Goal: Task Accomplishment & Management: Manage account settings

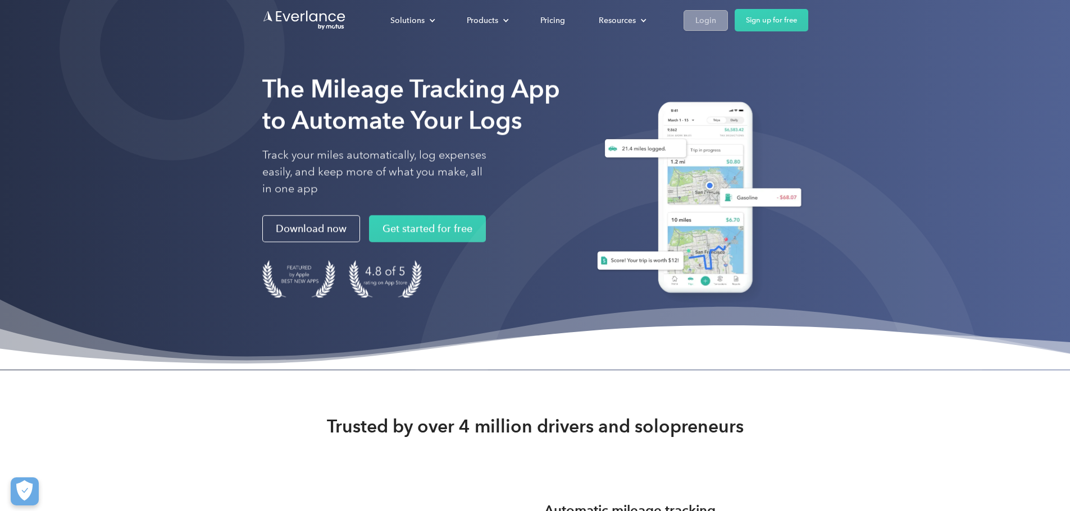
click at [716, 24] on div "Login" at bounding box center [705, 20] width 21 height 14
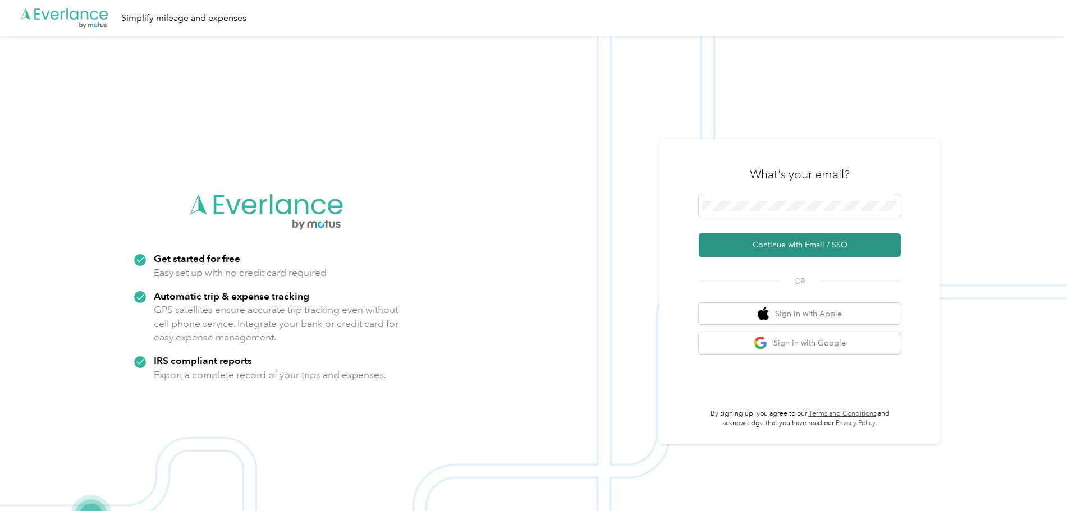
click at [815, 249] on button "Continue with Email / SSO" at bounding box center [800, 246] width 202 height 24
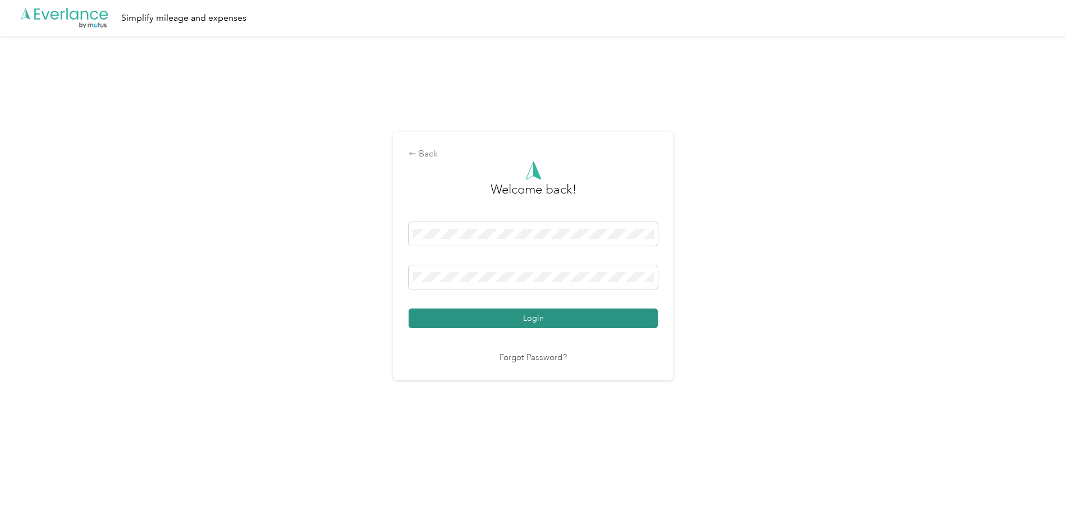
click at [537, 324] on button "Login" at bounding box center [533, 319] width 249 height 20
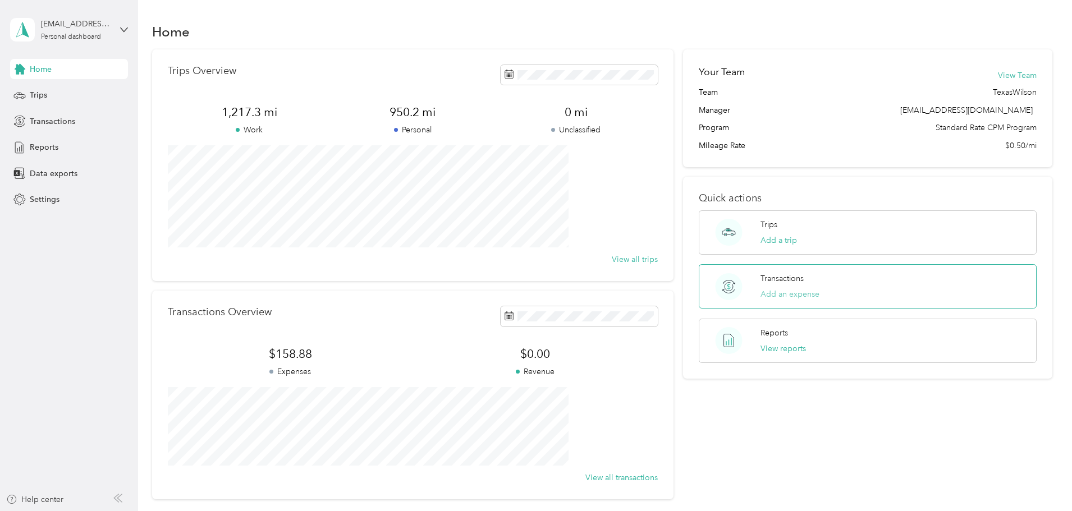
click at [781, 297] on button "Add an expense" at bounding box center [790, 295] width 59 height 12
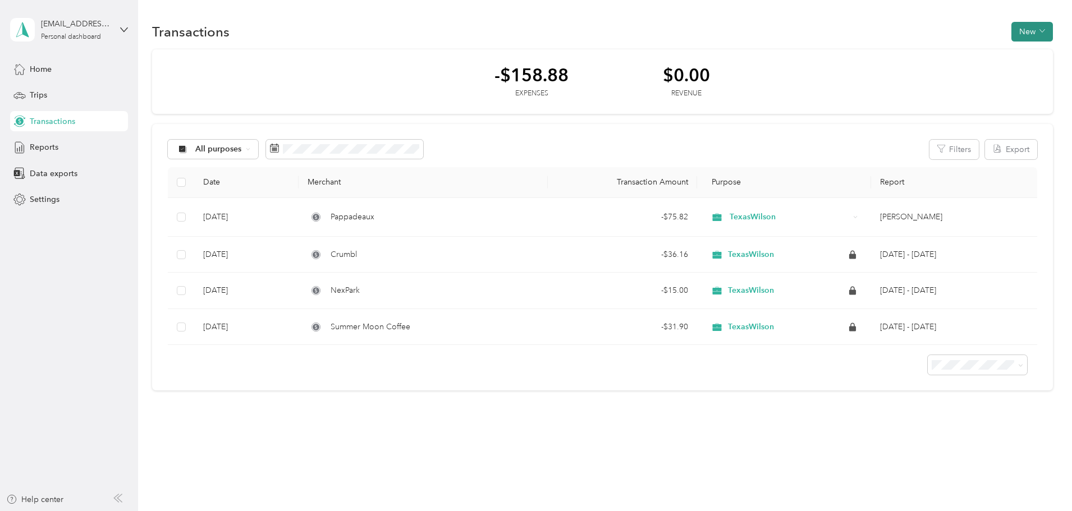
click at [1012, 34] on button "New" at bounding box center [1033, 32] width 42 height 20
click at [1012, 33] on button "New" at bounding box center [1033, 32] width 42 height 20
click at [1012, 30] on button "New" at bounding box center [1033, 32] width 42 height 20
click at [951, 52] on span "Expense" at bounding box center [959, 53] width 30 height 12
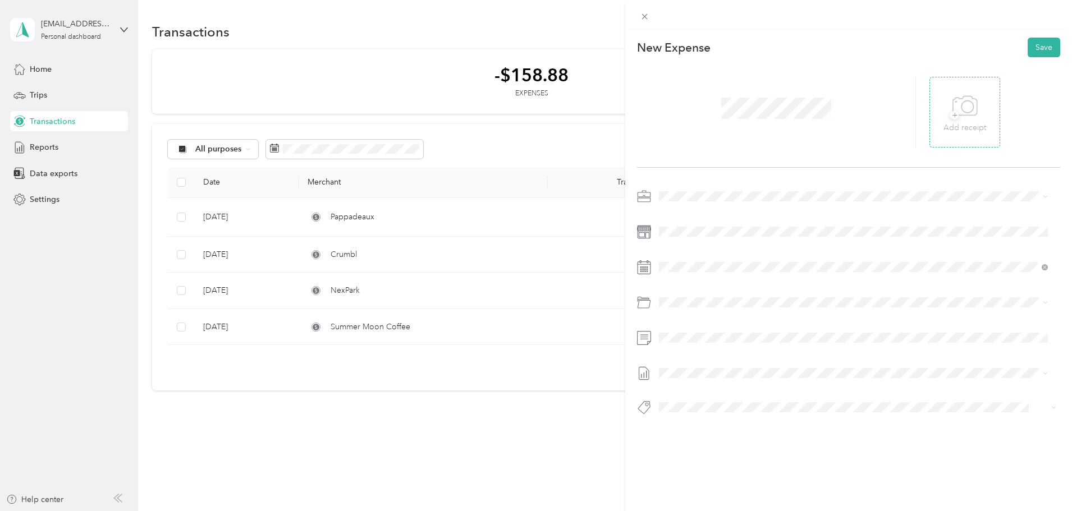
click at [951, 116] on span "+" at bounding box center [955, 115] width 8 height 8
click at [694, 404] on div "15" at bounding box center [697, 405] width 15 height 14
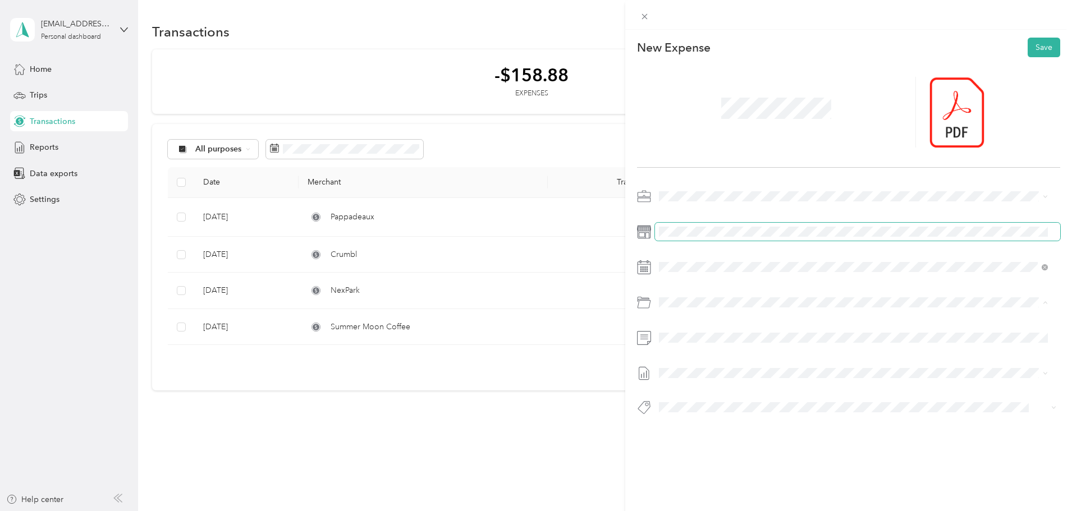
click at [867, 223] on span at bounding box center [857, 232] width 405 height 18
click at [1033, 46] on button "Save" at bounding box center [1044, 48] width 33 height 20
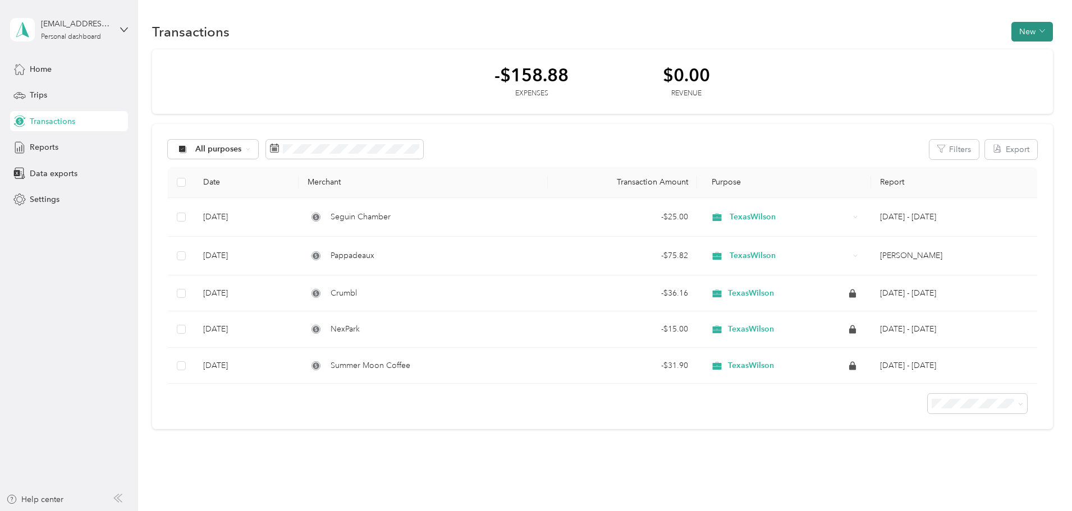
click at [1040, 28] on icon "button" at bounding box center [1043, 31] width 6 height 6
click at [960, 53] on span "Expense" at bounding box center [952, 53] width 30 height 12
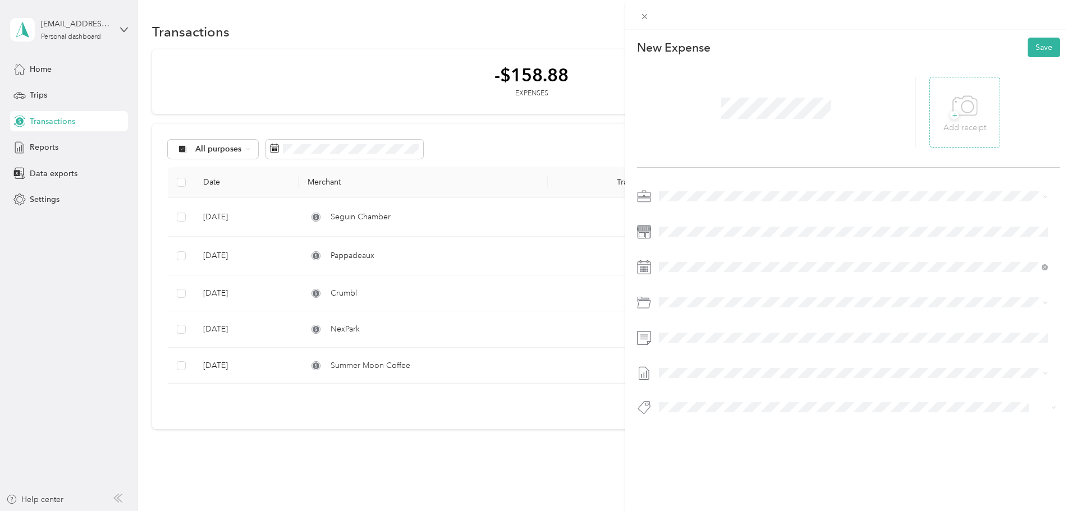
click at [951, 120] on span "+" at bounding box center [955, 115] width 8 height 8
click at [945, 107] on div at bounding box center [957, 112] width 55 height 71
click at [948, 113] on icon at bounding box center [949, 112] width 3 height 3
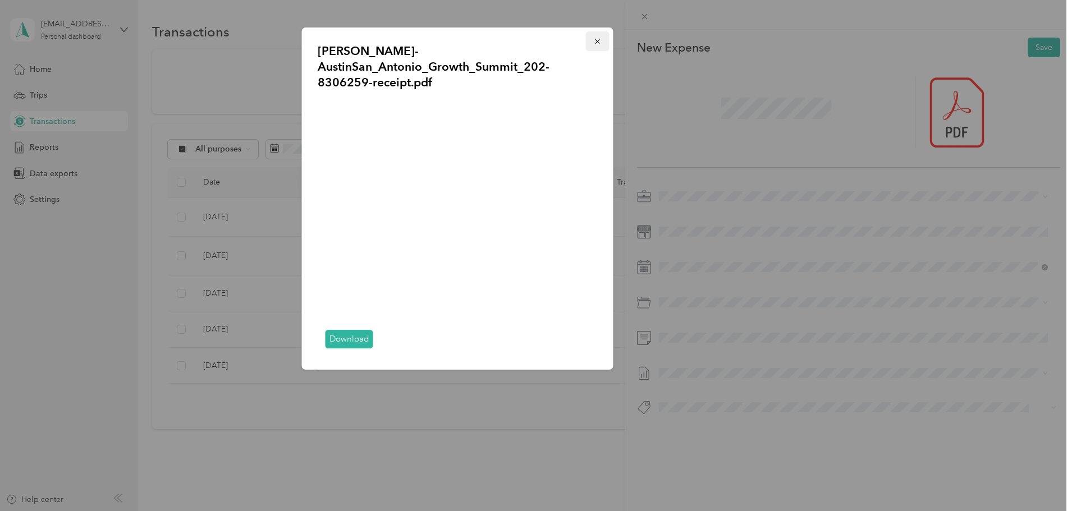
click at [596, 43] on icon "button" at bounding box center [597, 41] width 4 height 4
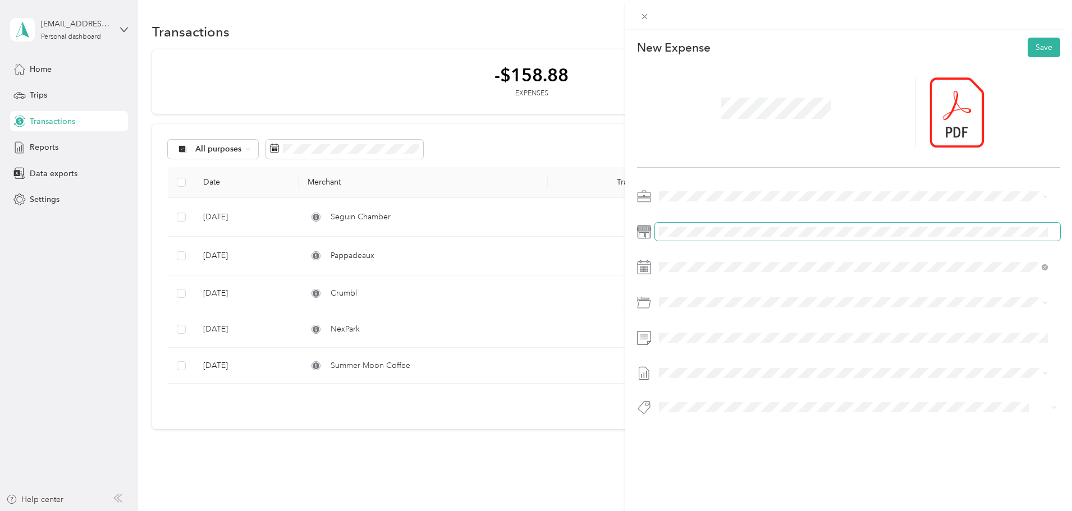
click at [686, 223] on span at bounding box center [857, 232] width 405 height 18
click at [742, 426] on div "25" at bounding box center [740, 423] width 15 height 14
click at [510, 485] on div "This expense cannot be edited because it is either under review, approved, or p…" at bounding box center [536, 255] width 1072 height 511
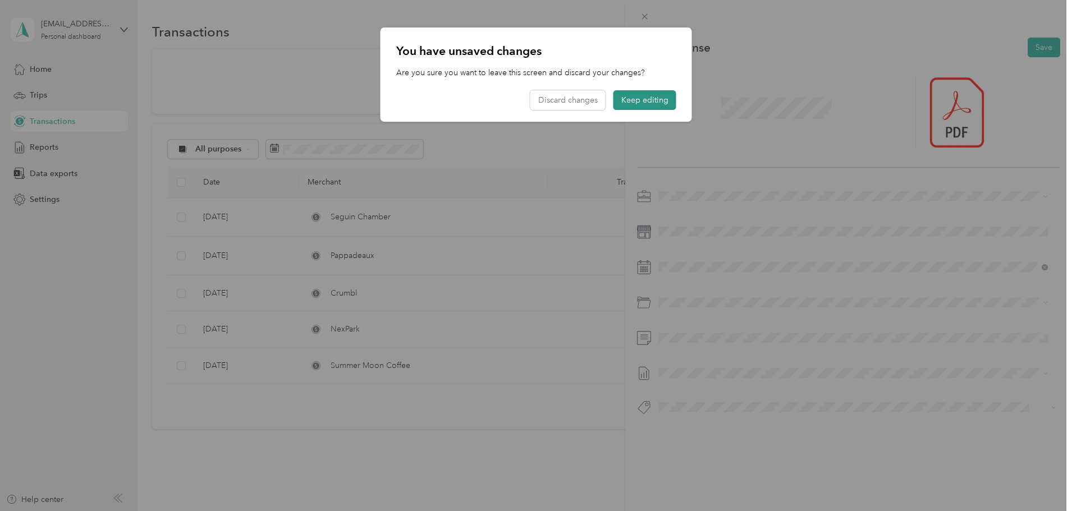
click at [641, 100] on button "Keep editing" at bounding box center [645, 100] width 63 height 20
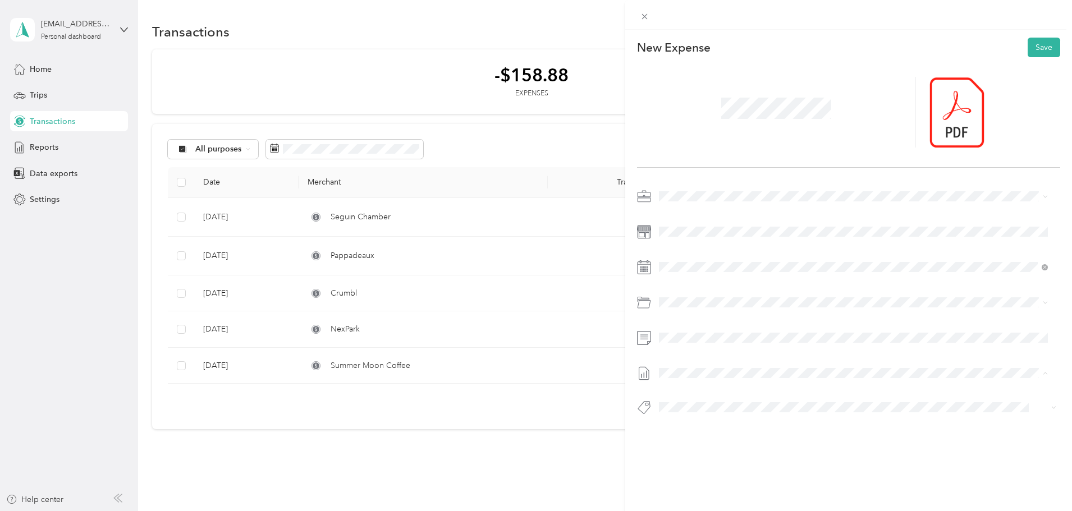
click at [729, 410] on span "Sep 1 - 30, 2025 Draft" at bounding box center [853, 410] width 381 height 10
click at [1039, 44] on button "Save" at bounding box center [1044, 48] width 33 height 20
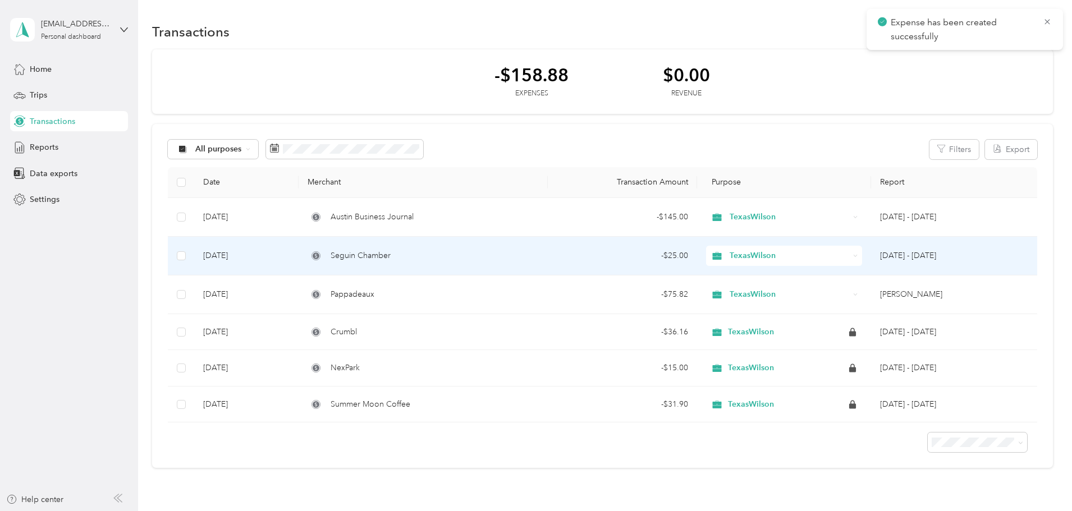
click at [391, 254] on span "Seguin Chamber" at bounding box center [361, 256] width 60 height 12
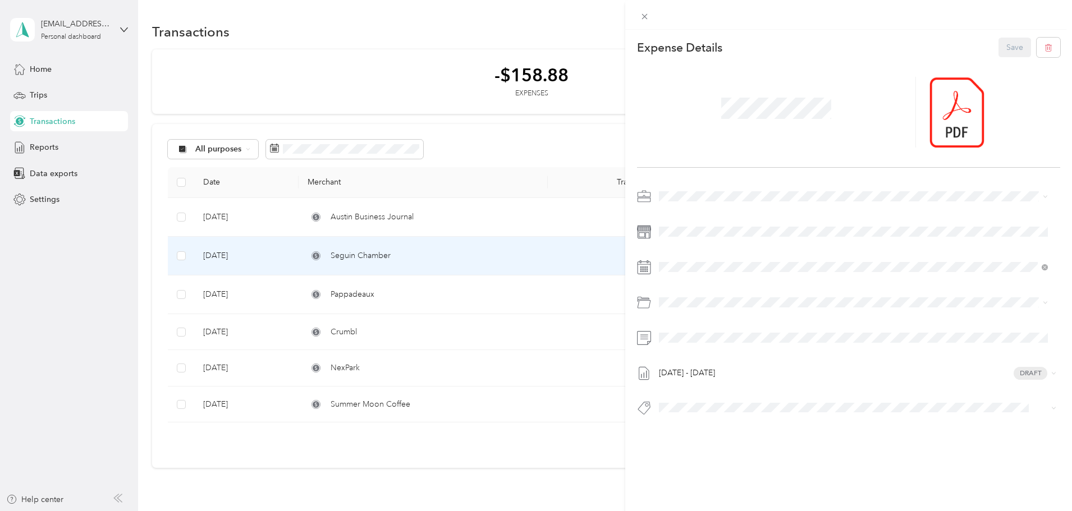
click at [556, 219] on div "This expense cannot be edited because it is either under review, approved, or p…" at bounding box center [536, 255] width 1072 height 511
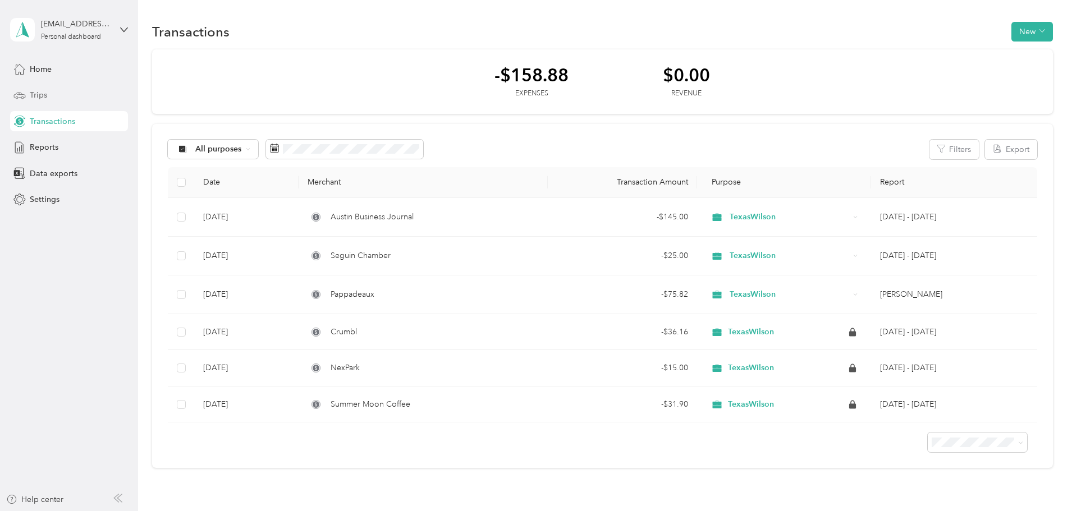
click at [18, 99] on icon at bounding box center [19, 95] width 12 height 12
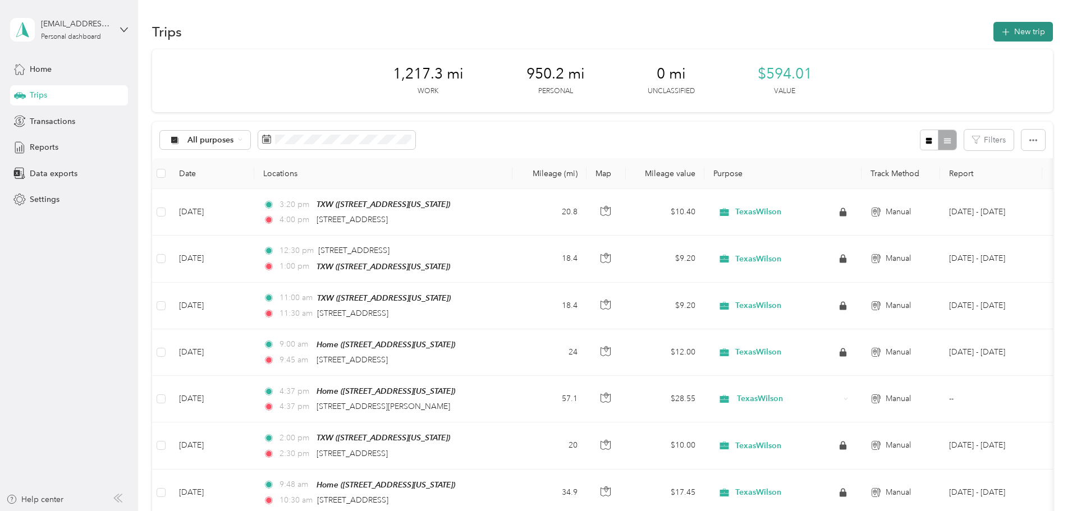
click at [994, 34] on button "New trip" at bounding box center [1024, 32] width 60 height 20
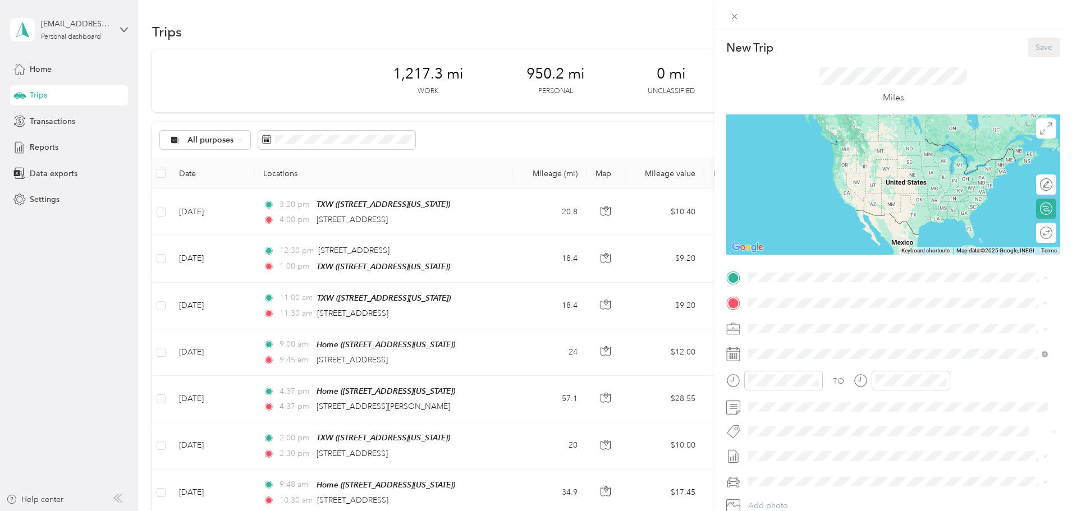
click at [816, 328] on div "Home 231 Lake Ridge Drive, Seguin, Texas, United States" at bounding box center [826, 329] width 112 height 24
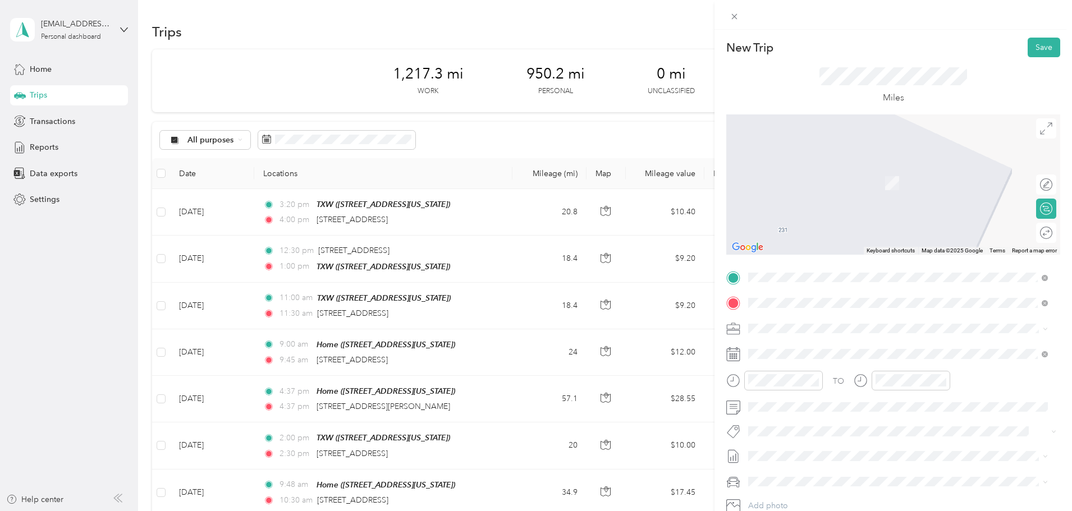
click at [794, 341] on span "8161 Interchange Parkway San Antonio, Texas 78218, United States" at bounding box center [826, 344] width 112 height 10
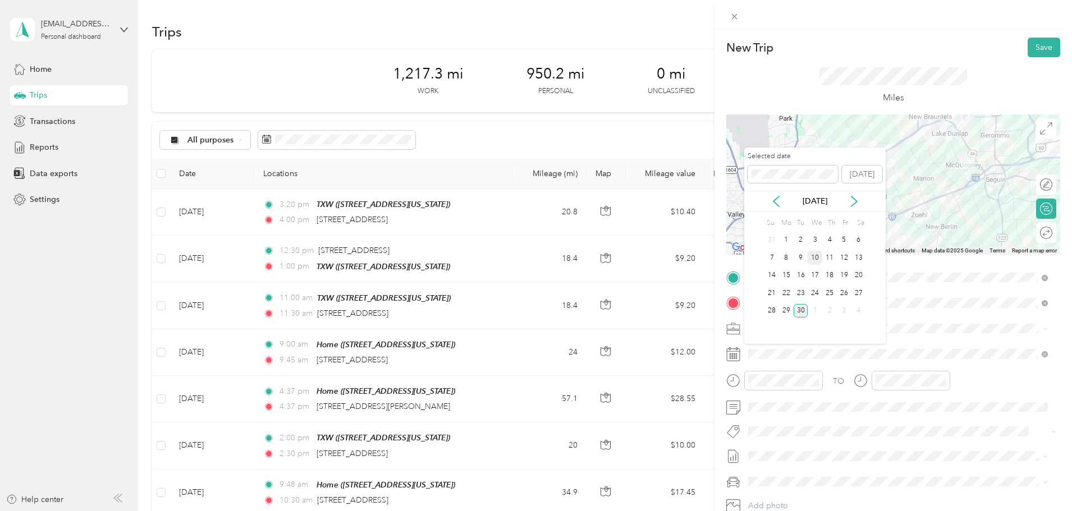
click at [817, 257] on div "10" at bounding box center [815, 258] width 15 height 14
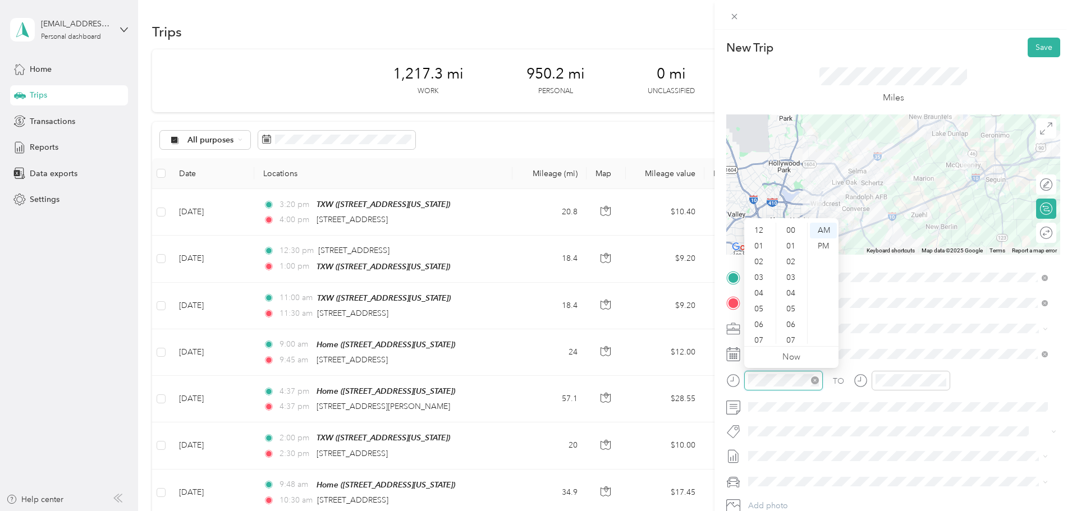
scroll to position [67, 0]
click at [757, 291] on div "08" at bounding box center [760, 289] width 27 height 16
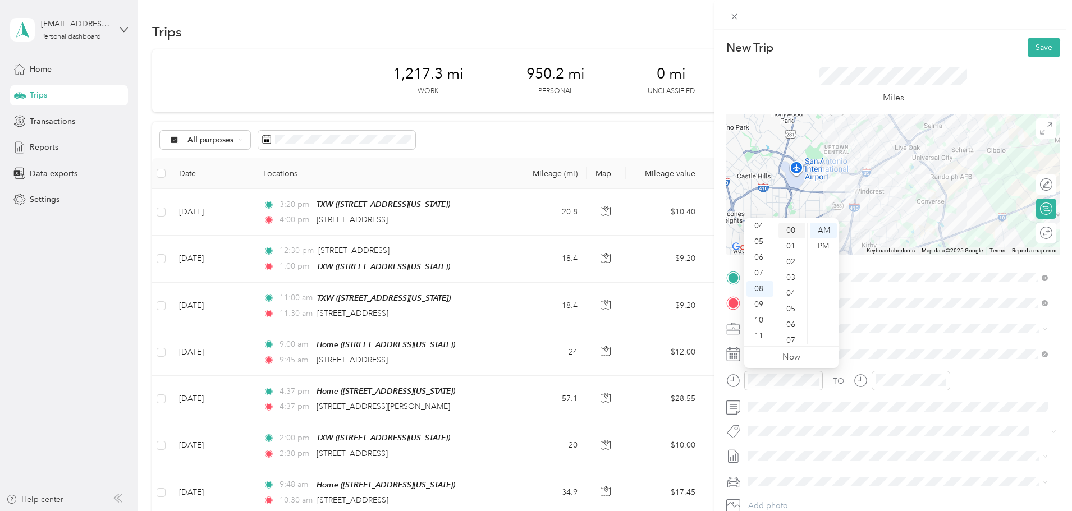
click at [794, 231] on div "00" at bounding box center [792, 231] width 27 height 16
click at [789, 232] on div "00" at bounding box center [792, 231] width 27 height 16
click at [785, 497] on span "Sep 1 - 30, 2025" at bounding box center [776, 494] width 56 height 12
click at [1035, 51] on button "Save" at bounding box center [1044, 48] width 33 height 20
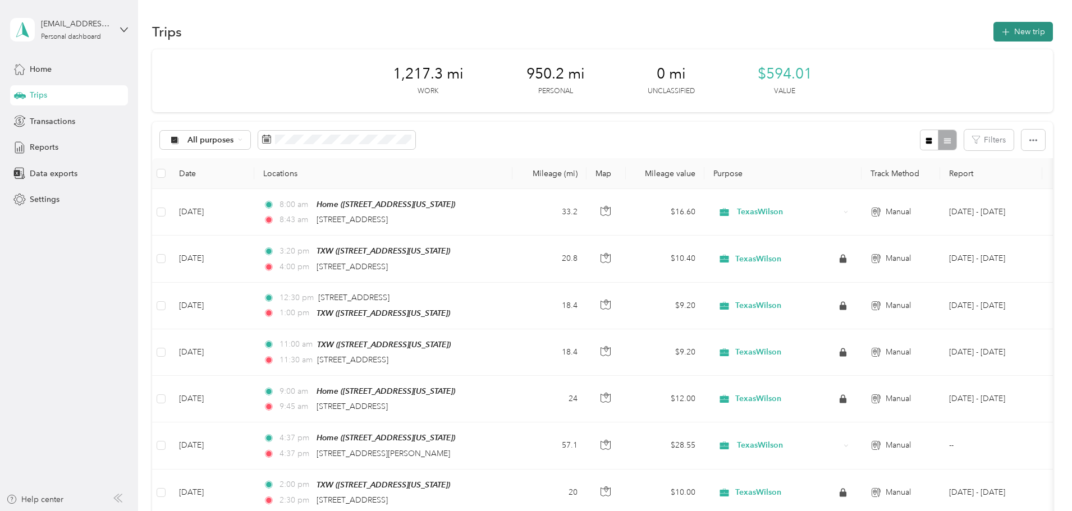
click at [994, 36] on button "New trip" at bounding box center [1024, 32] width 60 height 20
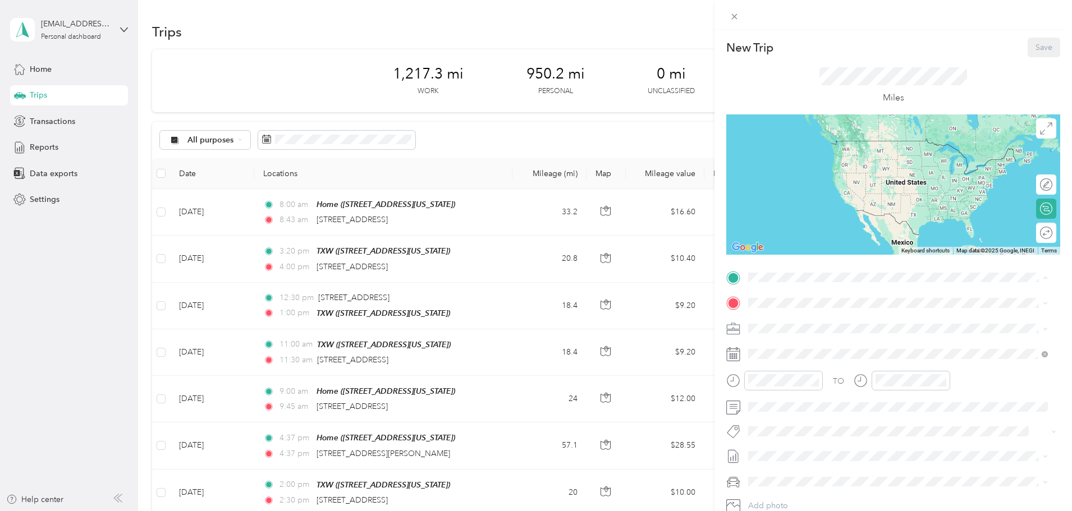
click at [793, 323] on div "Home" at bounding box center [826, 322] width 112 height 10
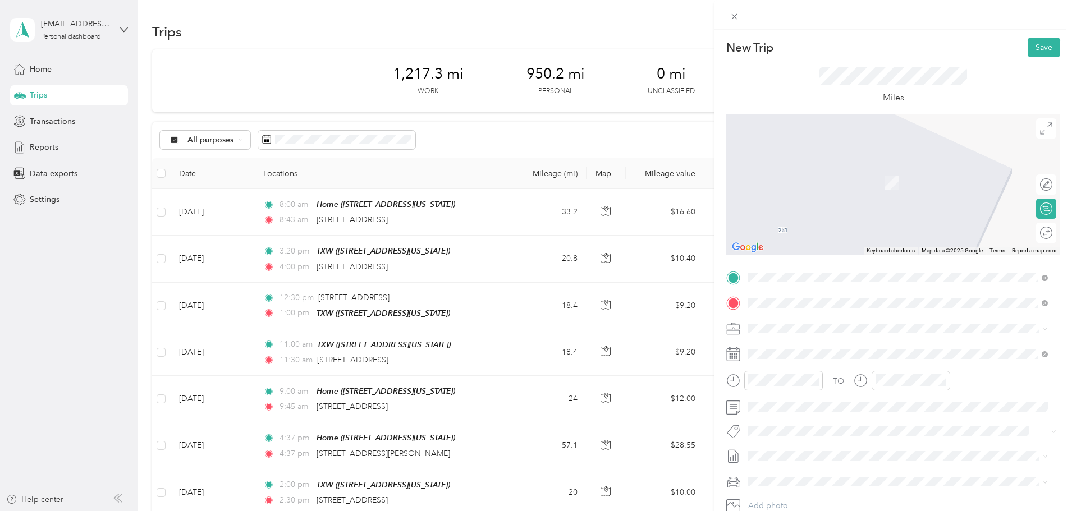
click at [828, 349] on span "153 Treeline Park San Antonio, Texas 78209, United States" at bounding box center [826, 344] width 112 height 10
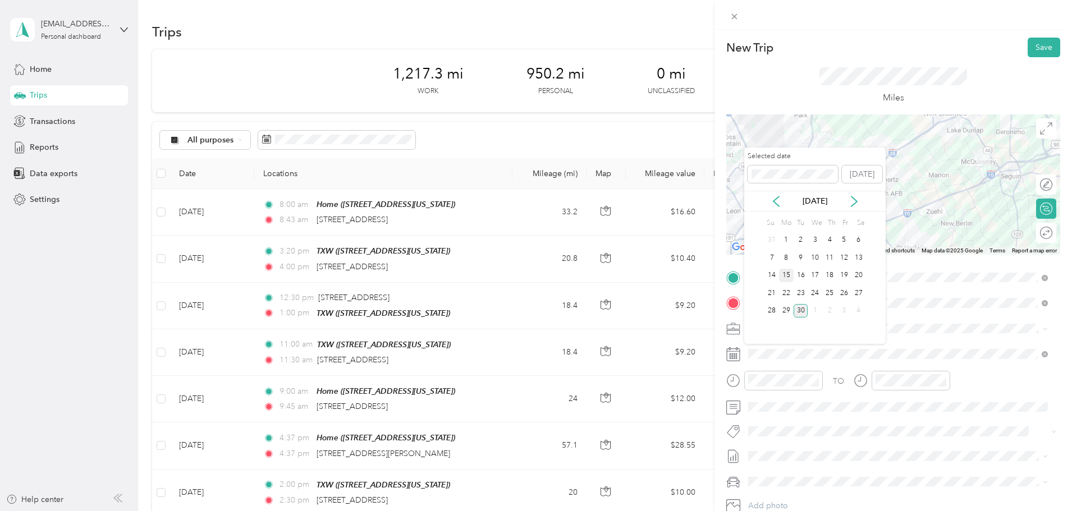
click at [789, 275] on div "15" at bounding box center [786, 276] width 15 height 14
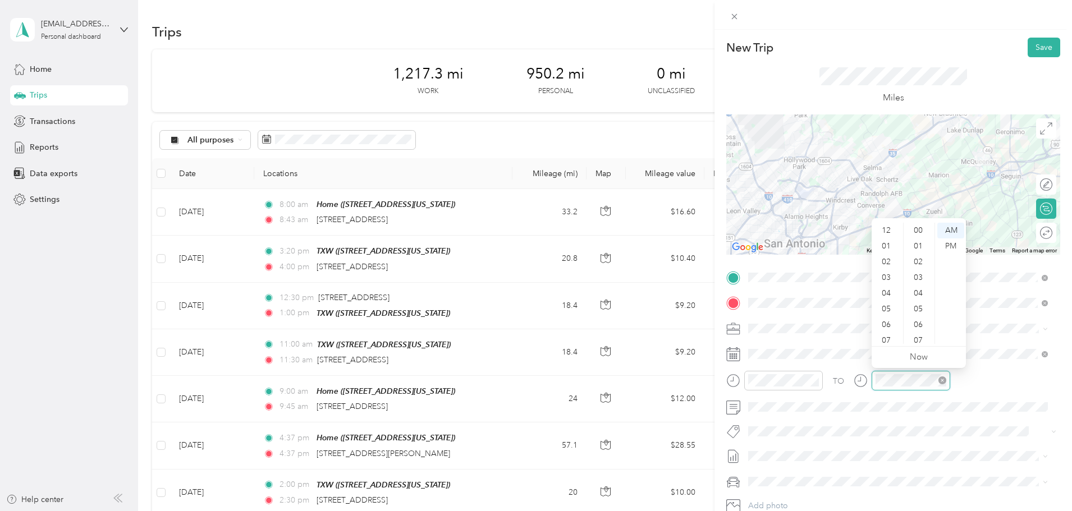
scroll to position [67, 0]
click at [889, 303] on div "09" at bounding box center [887, 305] width 27 height 16
click at [800, 490] on span "Sep 1 - 30, 2025" at bounding box center [776, 494] width 56 height 12
click at [1035, 48] on button "Save" at bounding box center [1044, 48] width 33 height 20
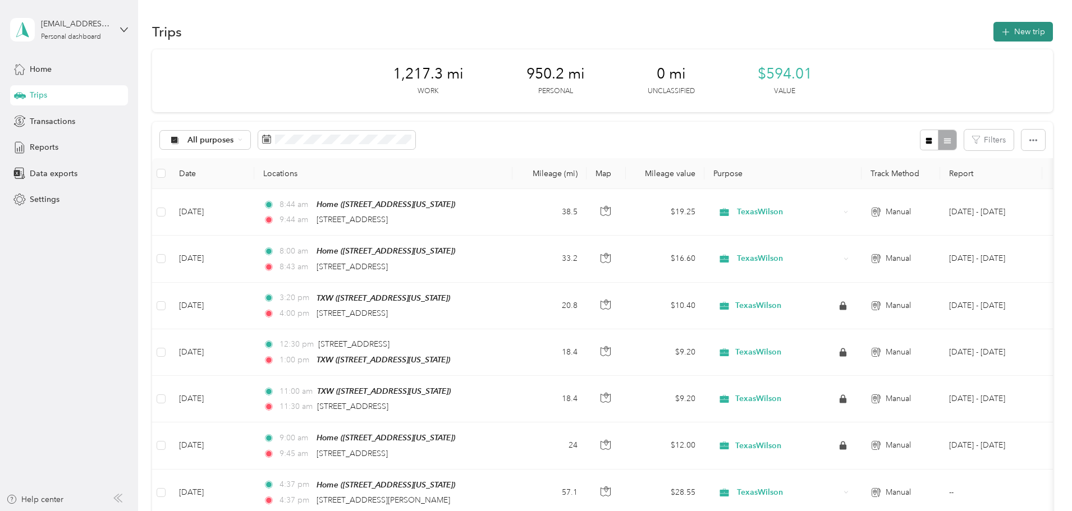
click at [994, 33] on button "New trip" at bounding box center [1024, 32] width 60 height 20
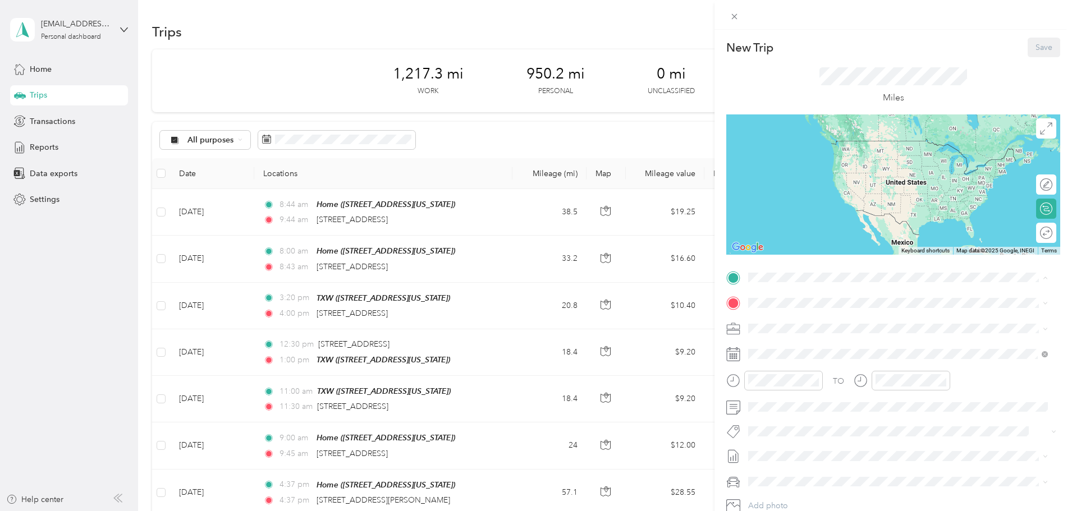
click at [802, 366] on span "6812 Fairgrounds Parkway, San Antonio, Texas, United States" at bounding box center [826, 371] width 112 height 10
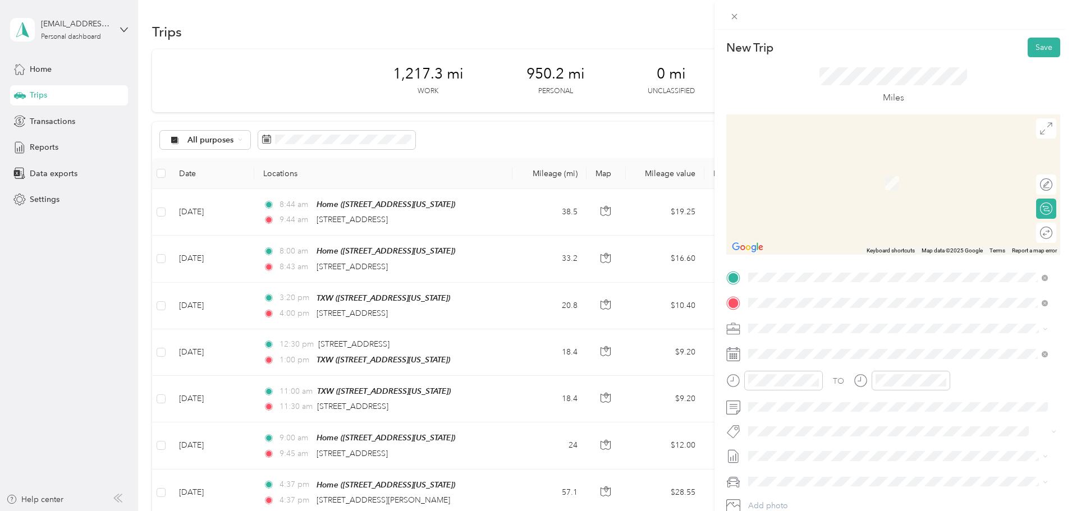
click at [782, 340] on span "8161 Interchange Parkway San Antonio, Texas 78218, United States" at bounding box center [826, 344] width 112 height 10
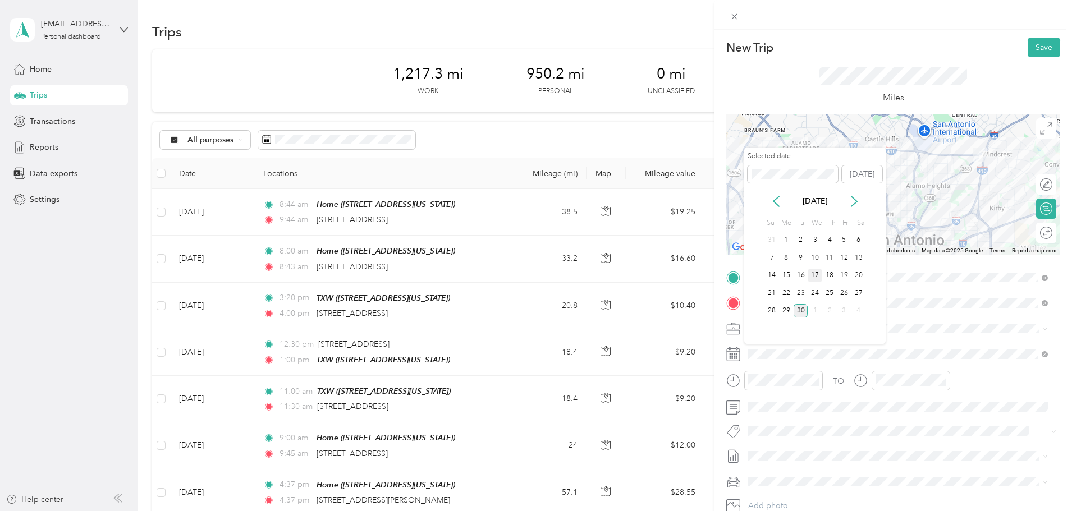
click at [811, 275] on div "17" at bounding box center [815, 276] width 15 height 14
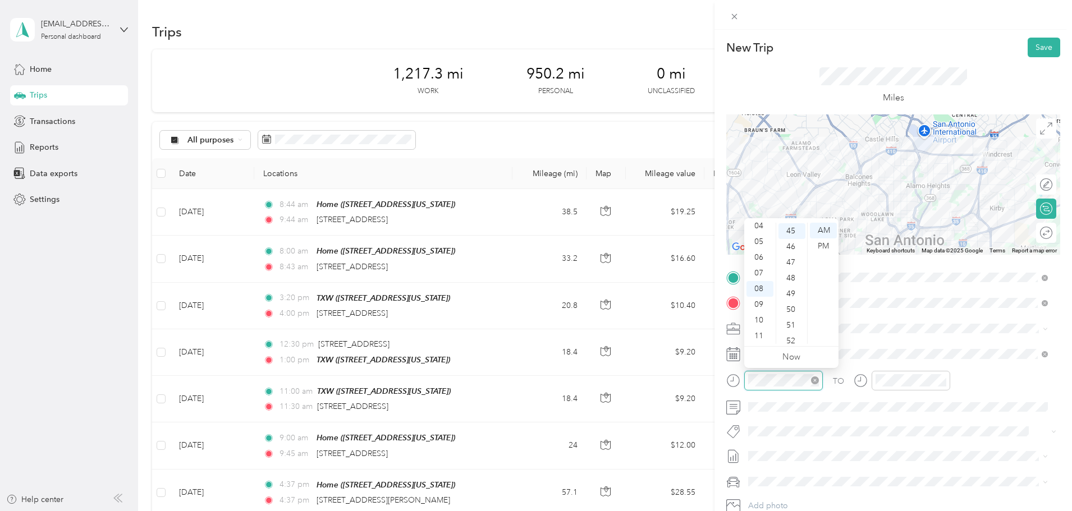
scroll to position [707, 0]
click at [759, 224] on div "04" at bounding box center [760, 226] width 27 height 16
click at [789, 231] on div "00" at bounding box center [792, 231] width 27 height 16
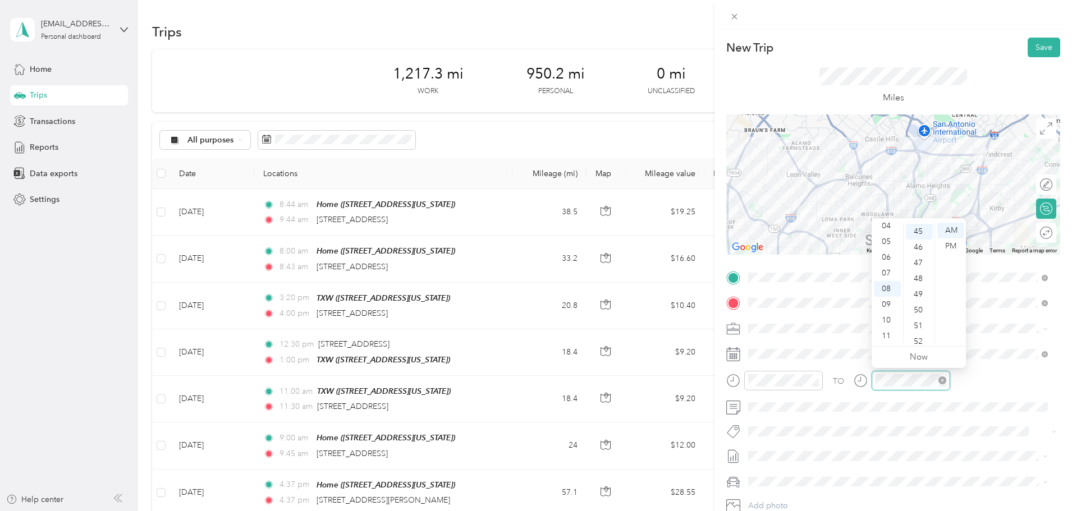
scroll to position [707, 0]
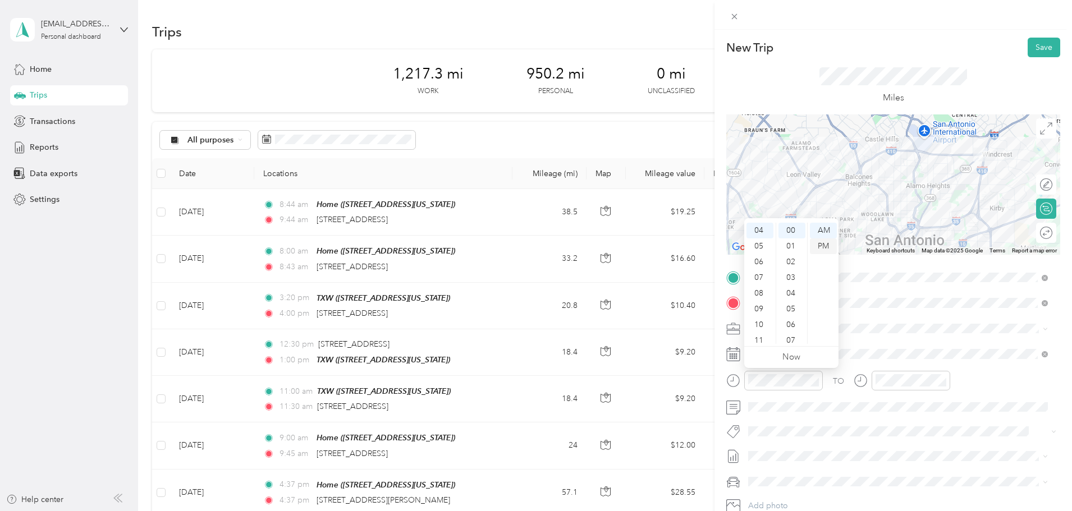
click at [824, 246] on div "PM" at bounding box center [823, 247] width 27 height 16
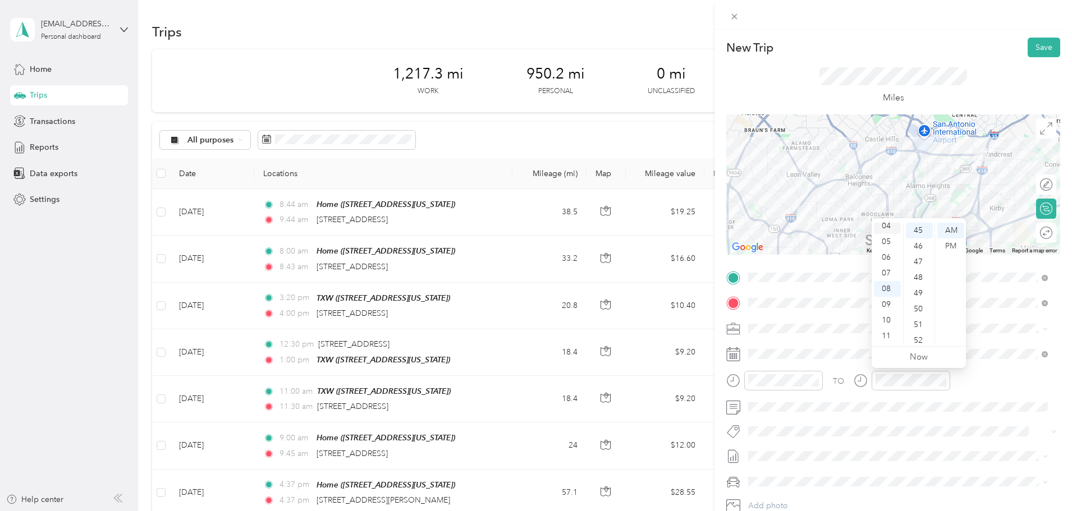
click at [886, 227] on div "04" at bounding box center [887, 226] width 27 height 16
click at [918, 277] on div "30" at bounding box center [919, 276] width 27 height 16
click at [946, 244] on div "PM" at bounding box center [951, 247] width 27 height 16
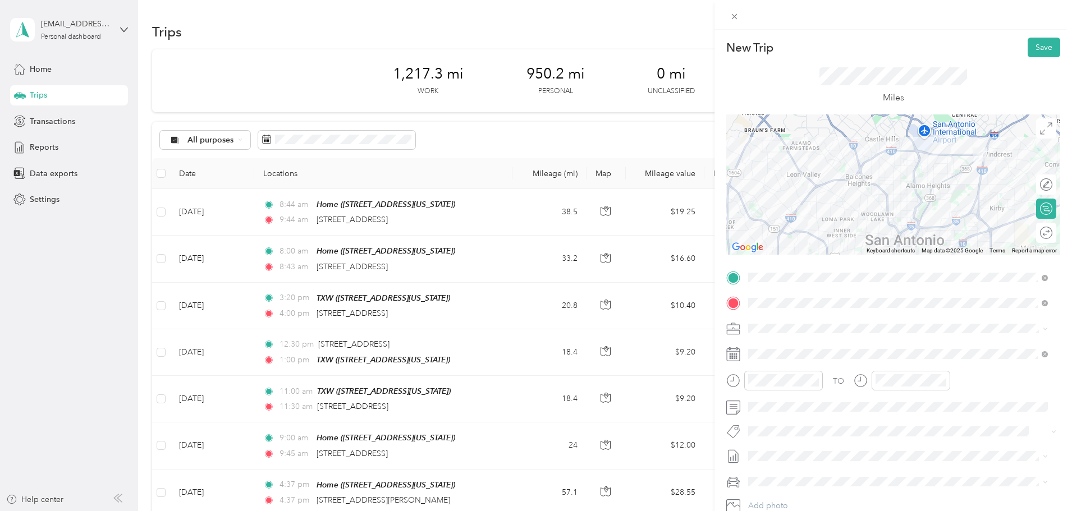
click at [790, 494] on span "Sep 1 - 30, 2025" at bounding box center [776, 494] width 56 height 12
click at [1044, 49] on button "Save" at bounding box center [1044, 48] width 33 height 20
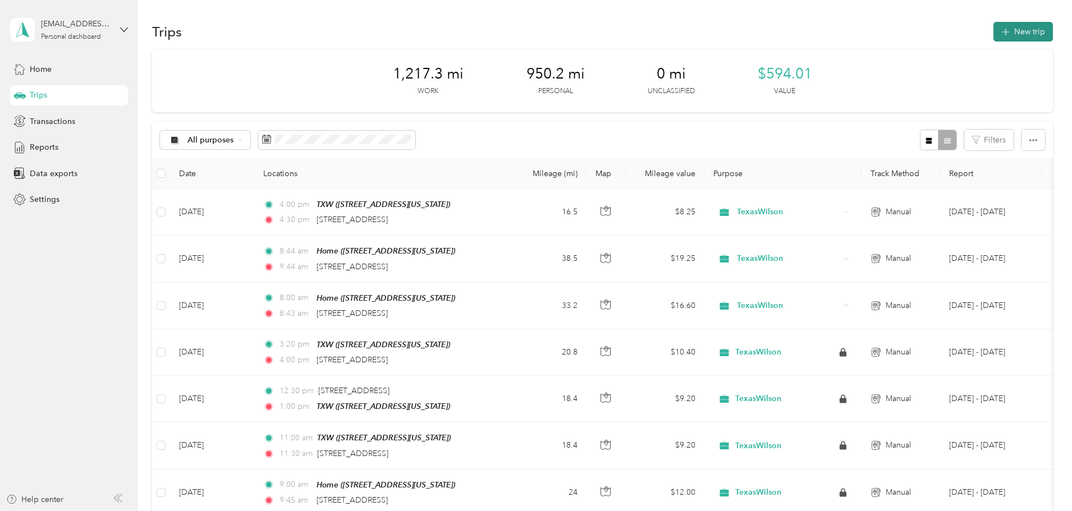
click at [994, 31] on button "New trip" at bounding box center [1024, 32] width 60 height 20
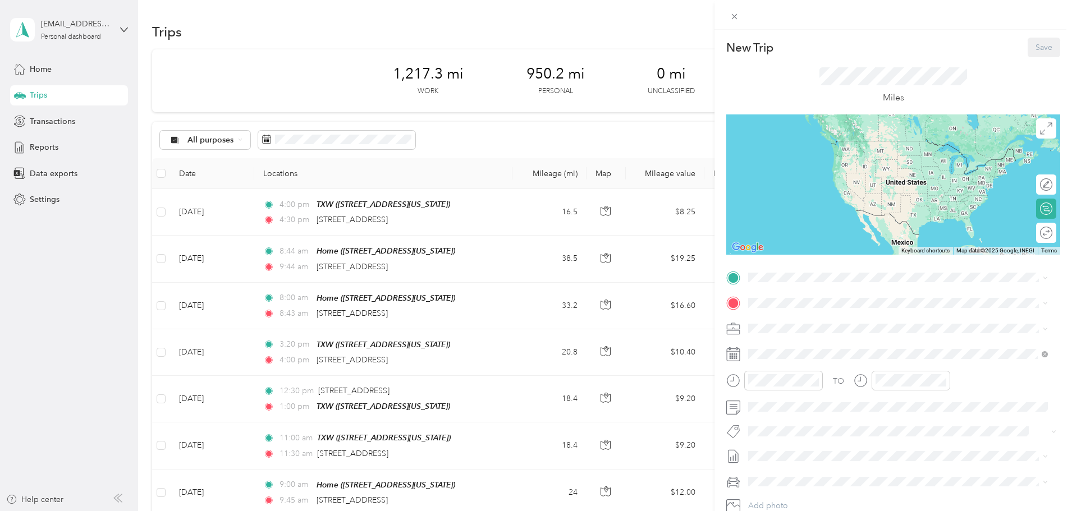
click at [853, 319] on div "Home" at bounding box center [826, 322] width 112 height 10
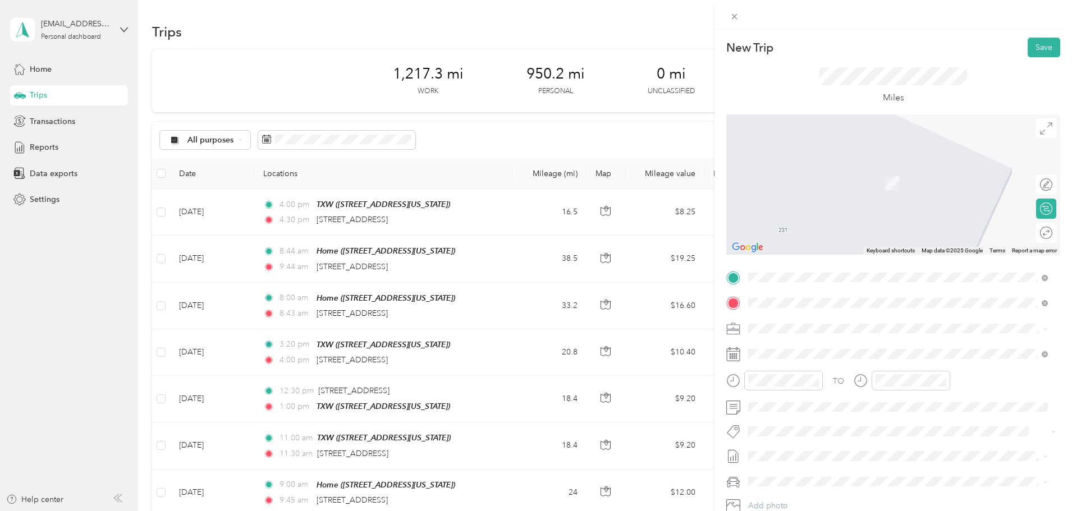
click at [836, 395] on span "8000 Mcdermott Freeway San Antonio, Texas 78229, United States" at bounding box center [857, 390] width 175 height 10
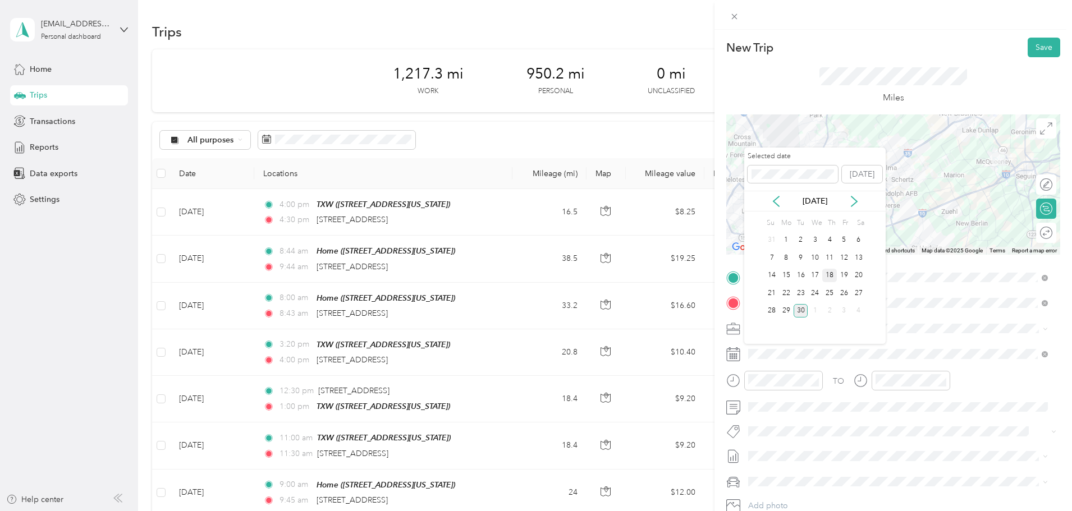
click at [830, 277] on div "18" at bounding box center [830, 276] width 15 height 14
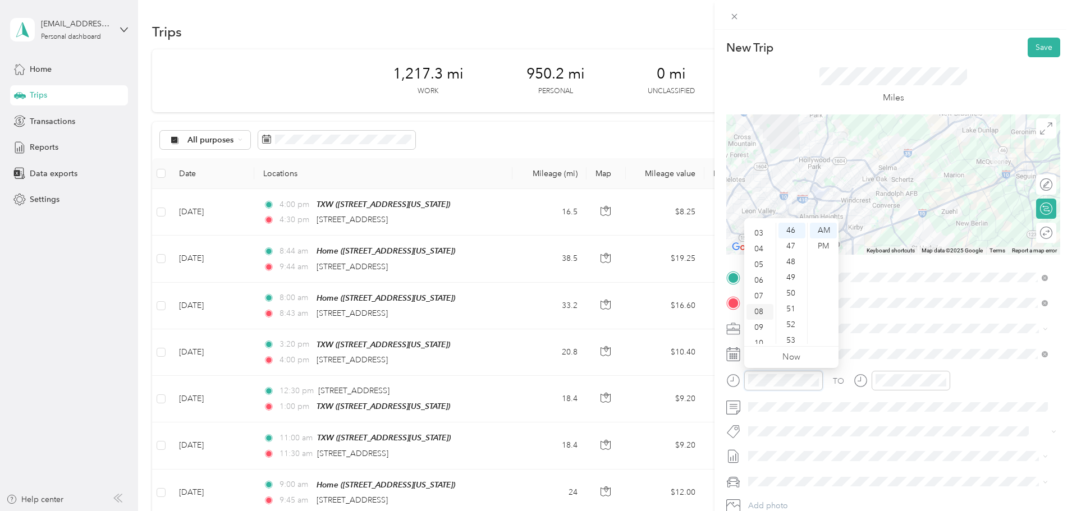
scroll to position [56, 0]
click at [760, 315] on div "09" at bounding box center [760, 316] width 27 height 16
click at [756, 291] on div "08" at bounding box center [760, 289] width 27 height 16
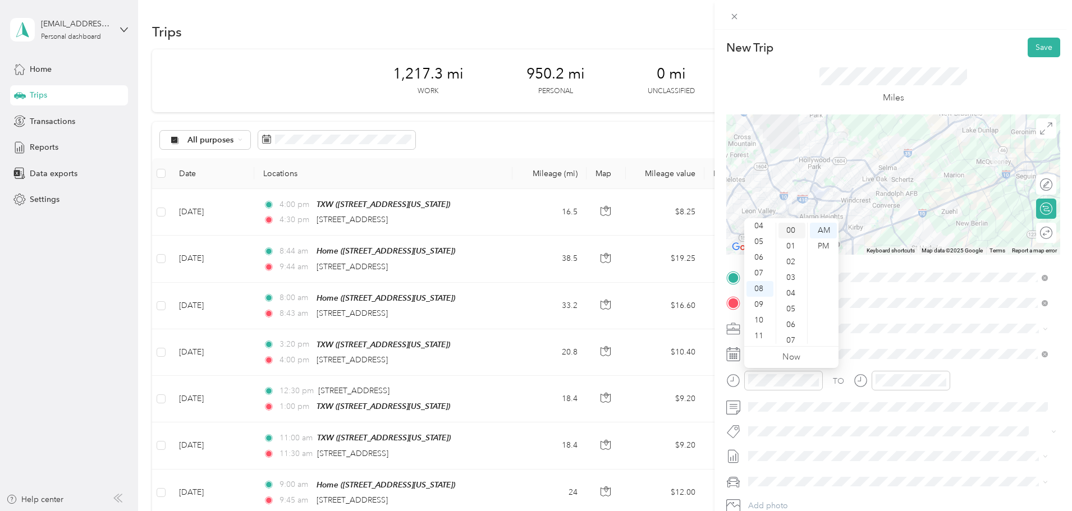
click at [794, 231] on div "00" at bounding box center [792, 231] width 27 height 16
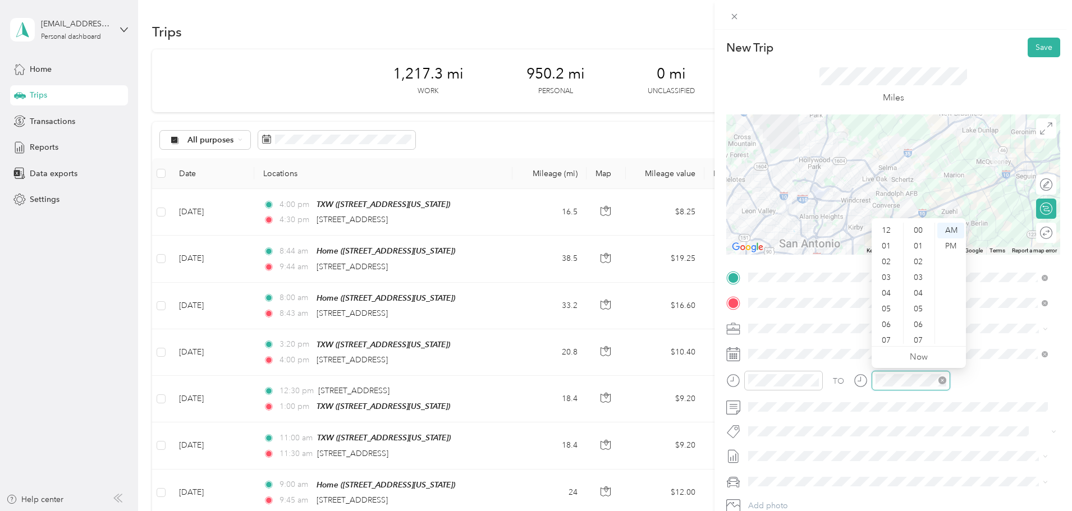
scroll to position [67, 0]
click at [888, 307] on div "09" at bounding box center [887, 305] width 27 height 16
click at [918, 231] on div "00" at bounding box center [919, 231] width 27 height 16
click at [946, 232] on div "AM" at bounding box center [951, 231] width 27 height 16
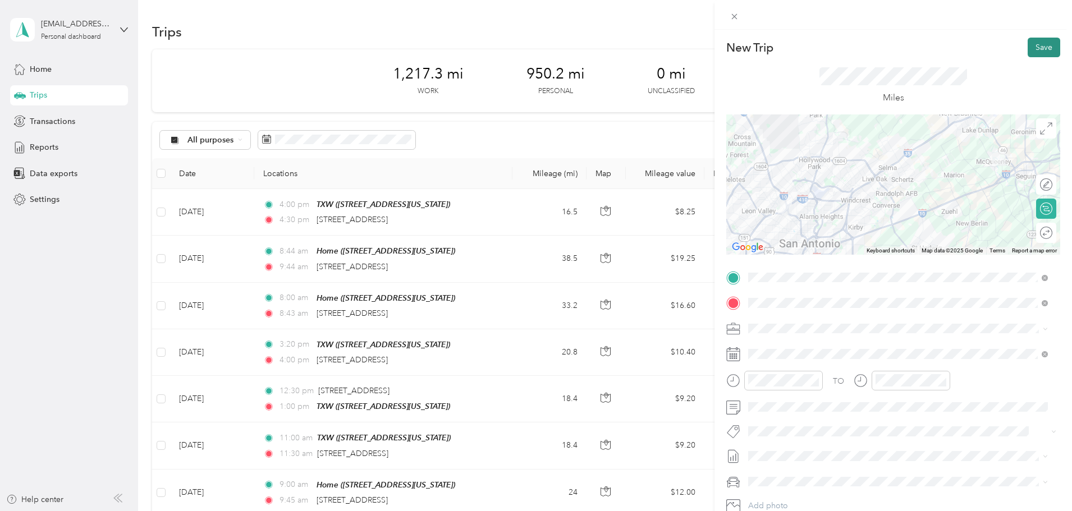
click at [1040, 49] on button "Save" at bounding box center [1044, 48] width 33 height 20
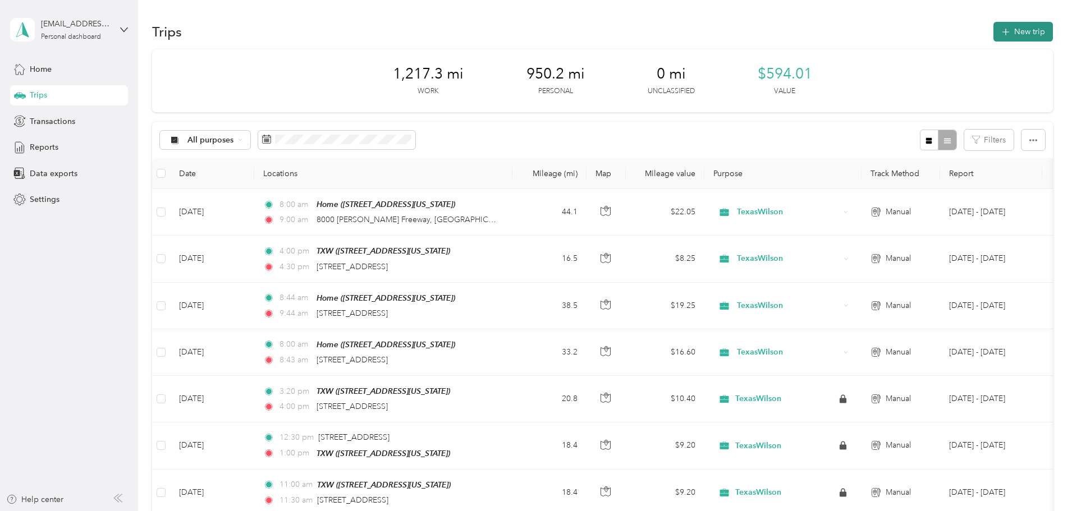
click at [994, 36] on button "New trip" at bounding box center [1024, 32] width 60 height 20
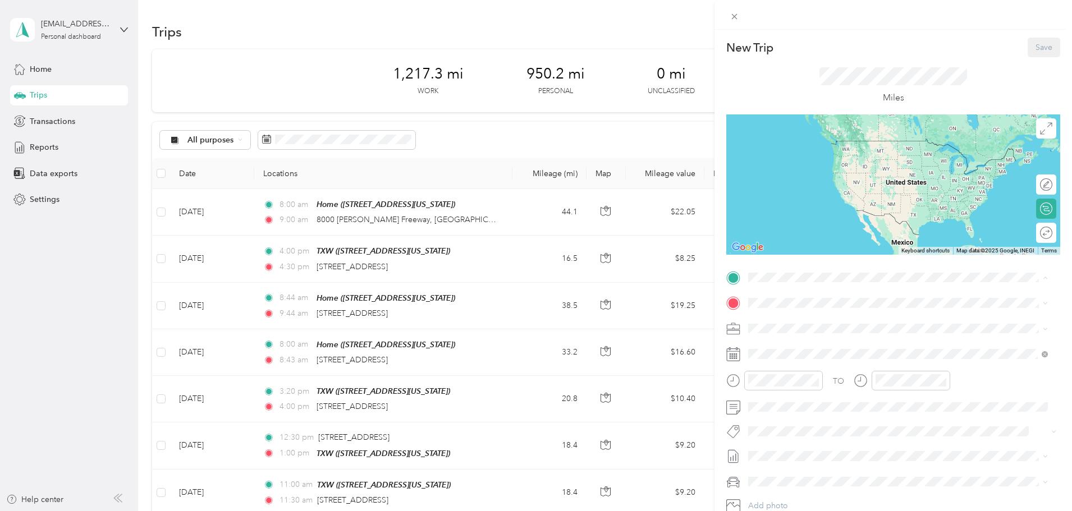
click at [802, 326] on div "Home 231 Lake Ridge Drive, Seguin, Texas, United States" at bounding box center [826, 329] width 112 height 24
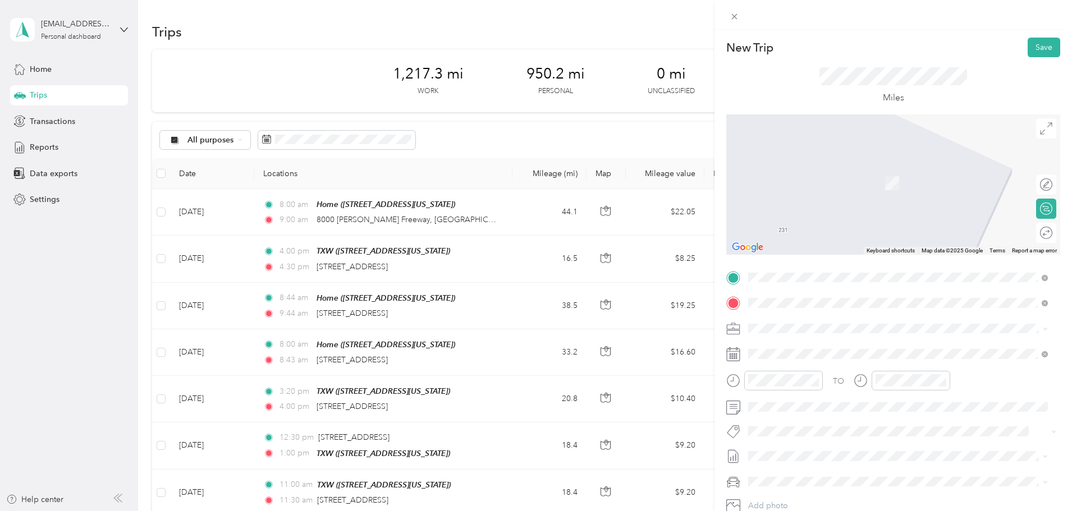
click at [833, 345] on span "4823 Corner Parkway San Antonio, Texas 78219, United States" at bounding box center [826, 344] width 112 height 10
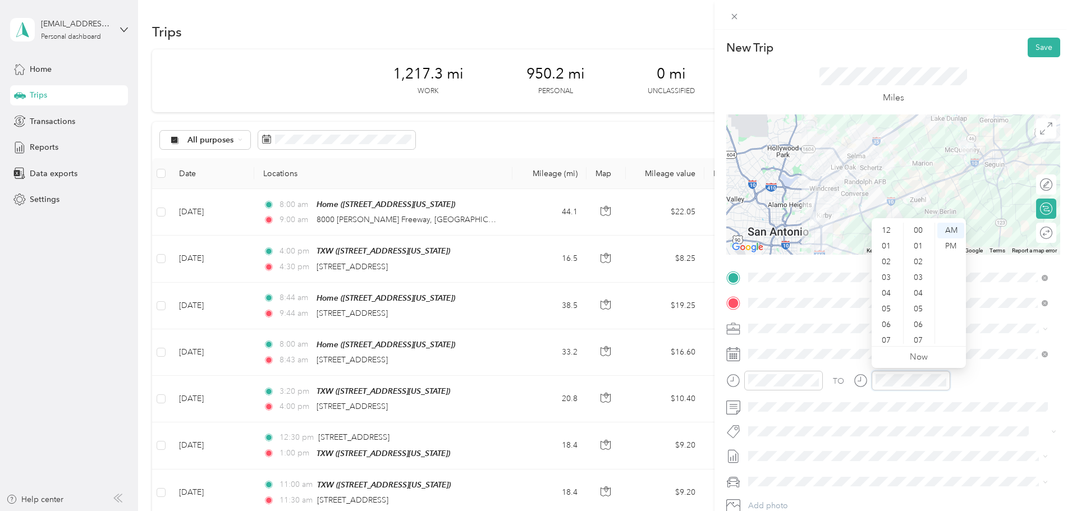
scroll to position [67, 0]
click at [889, 319] on div "10" at bounding box center [887, 321] width 27 height 16
click at [920, 229] on div "00" at bounding box center [919, 231] width 27 height 16
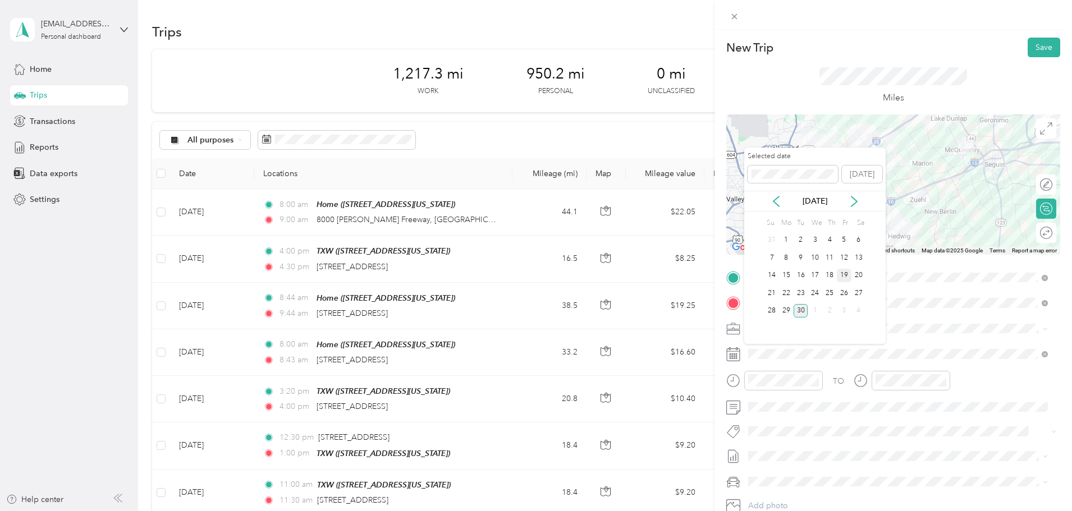
click at [846, 276] on div "19" at bounding box center [844, 276] width 15 height 14
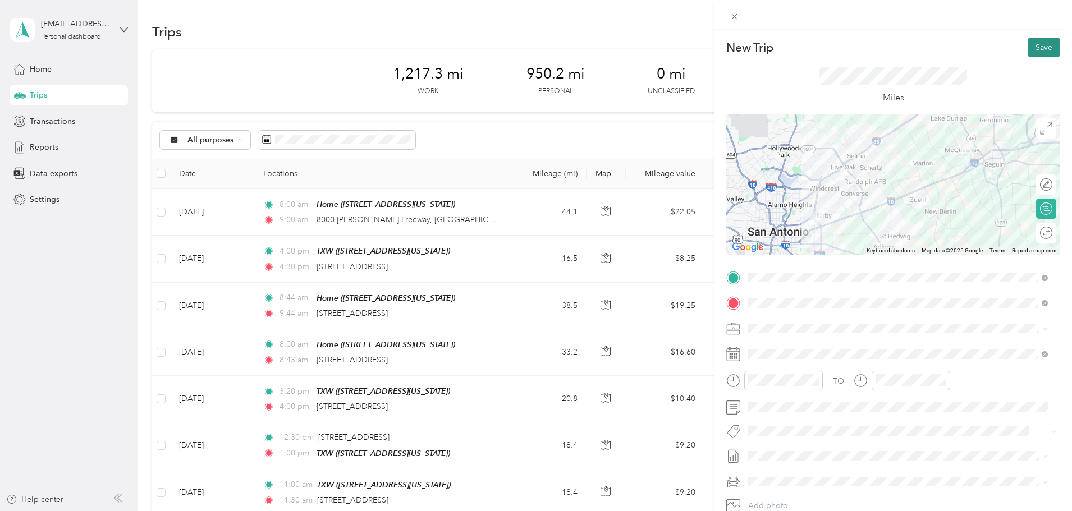
click at [1036, 47] on button "Save" at bounding box center [1044, 48] width 33 height 20
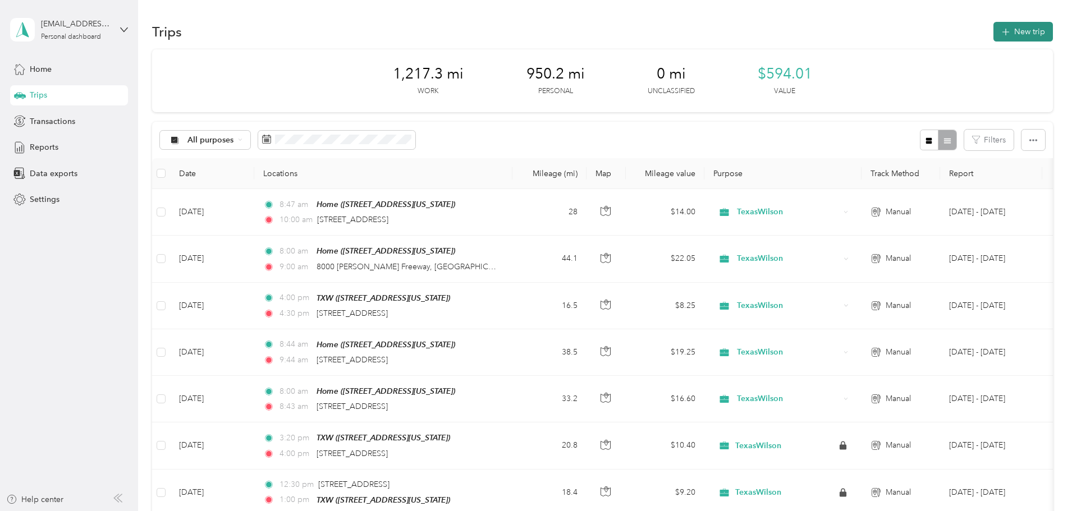
click at [994, 33] on button "New trip" at bounding box center [1024, 32] width 60 height 20
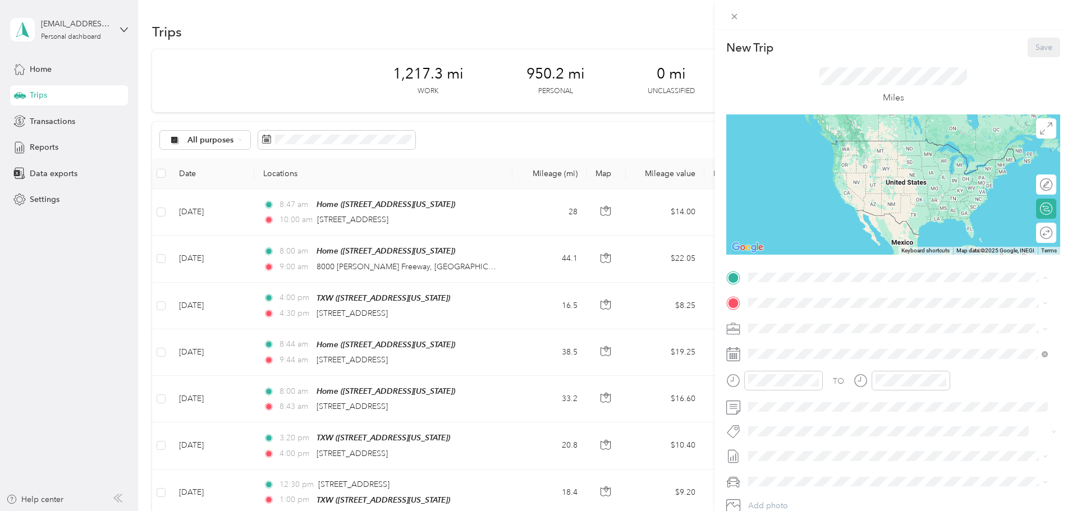
click at [812, 366] on span "6812 Fairgrounds Parkway, San Antonio, Texas, United States" at bounding box center [826, 371] width 112 height 10
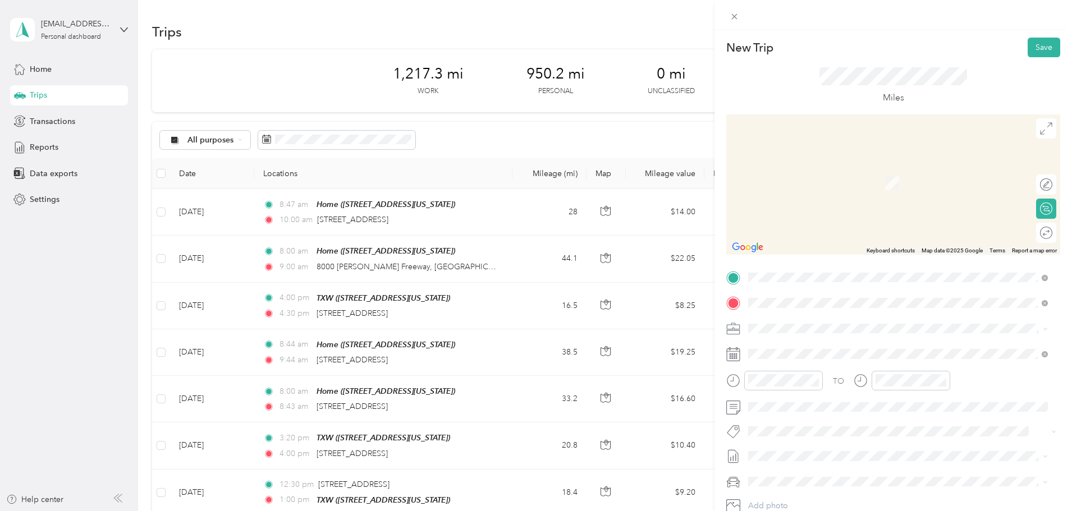
click at [821, 346] on span "233 19th Street Hondo, Texas 78861, United States" at bounding box center [826, 344] width 112 height 10
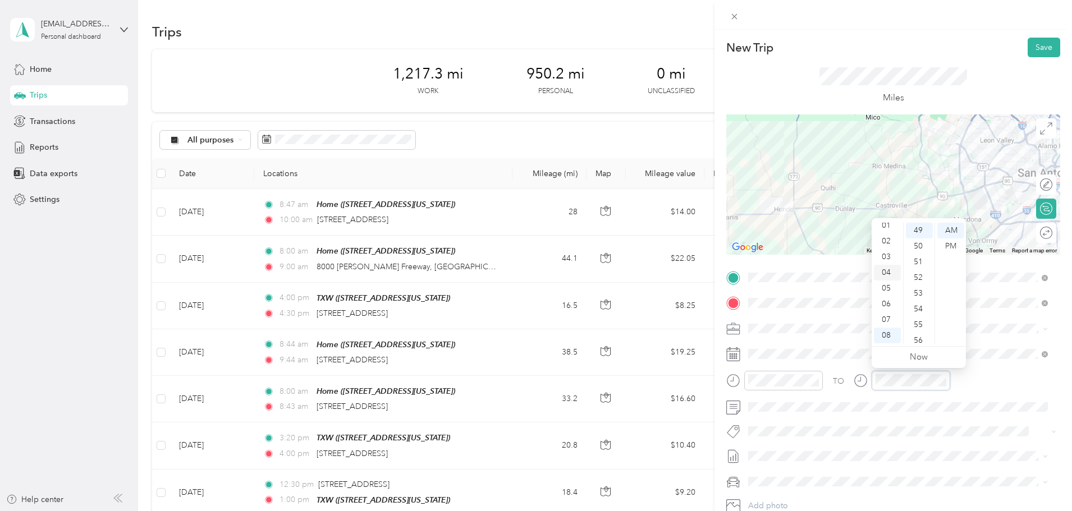
scroll to position [56, 0]
click at [888, 316] on div "09" at bounding box center [887, 316] width 27 height 16
click at [949, 231] on div "AM" at bounding box center [951, 231] width 27 height 16
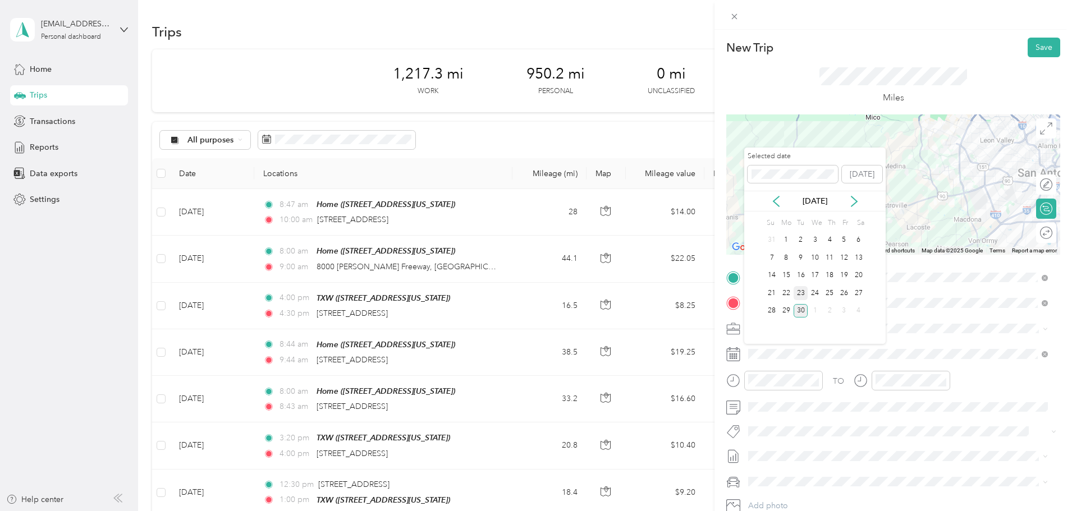
click at [803, 294] on div "23" at bounding box center [801, 293] width 15 height 14
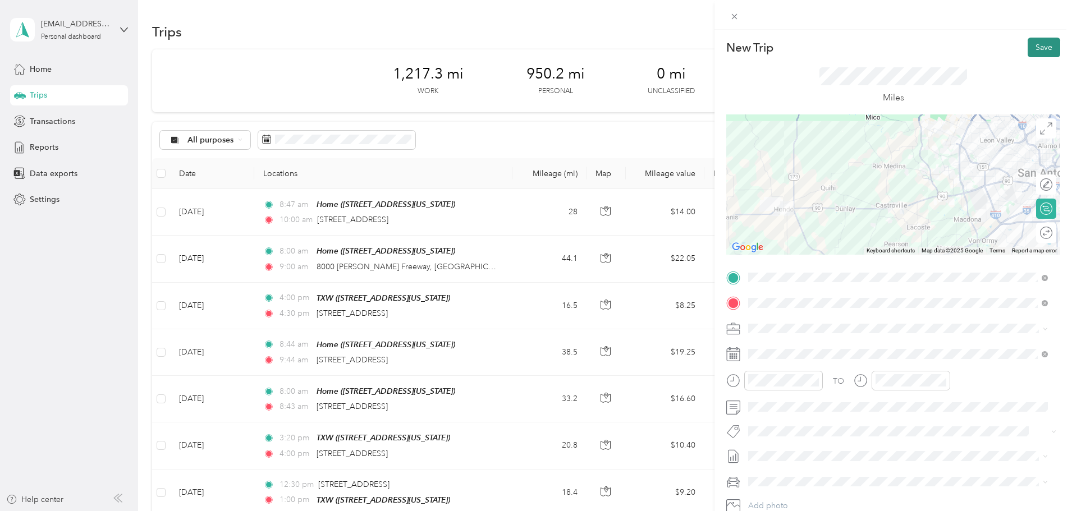
click at [1033, 53] on button "Save" at bounding box center [1044, 48] width 33 height 20
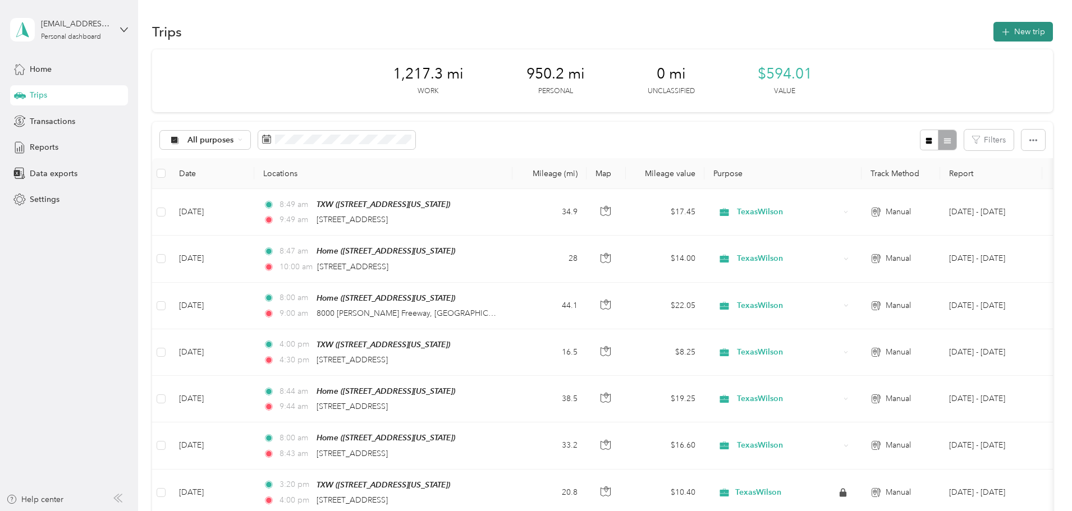
click at [994, 35] on button "New trip" at bounding box center [1024, 32] width 60 height 20
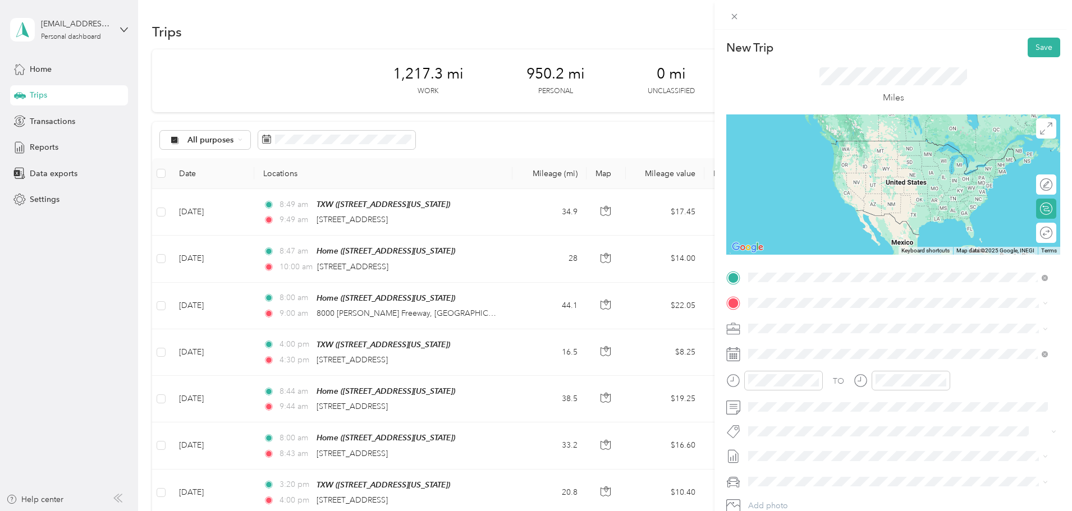
click at [800, 323] on span "233 19th Street Hondo, Texas 78861, United States" at bounding box center [826, 318] width 112 height 10
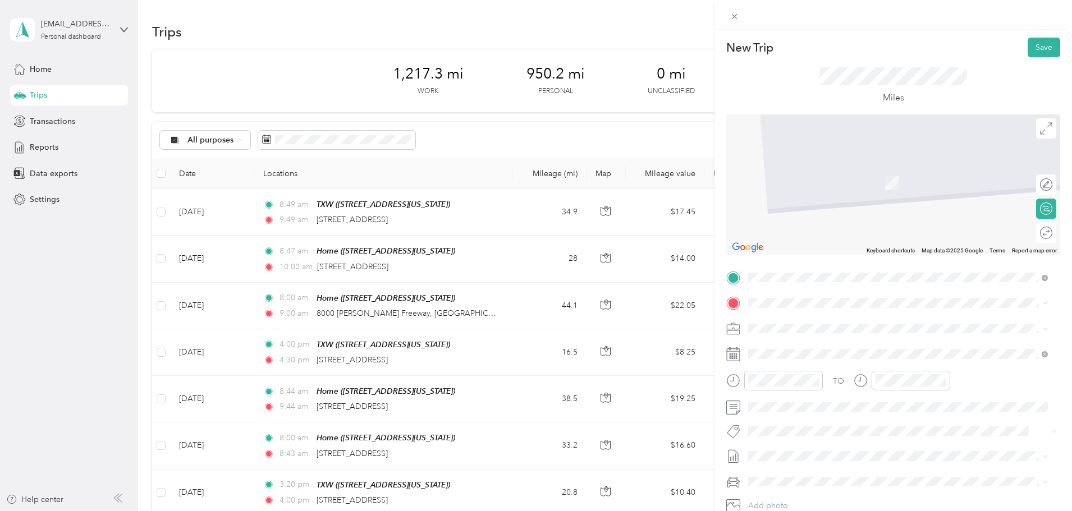
click at [800, 388] on div "TXW 6812 Fairgrounds Parkway, San Antonio, Texas, United States" at bounding box center [826, 388] width 112 height 24
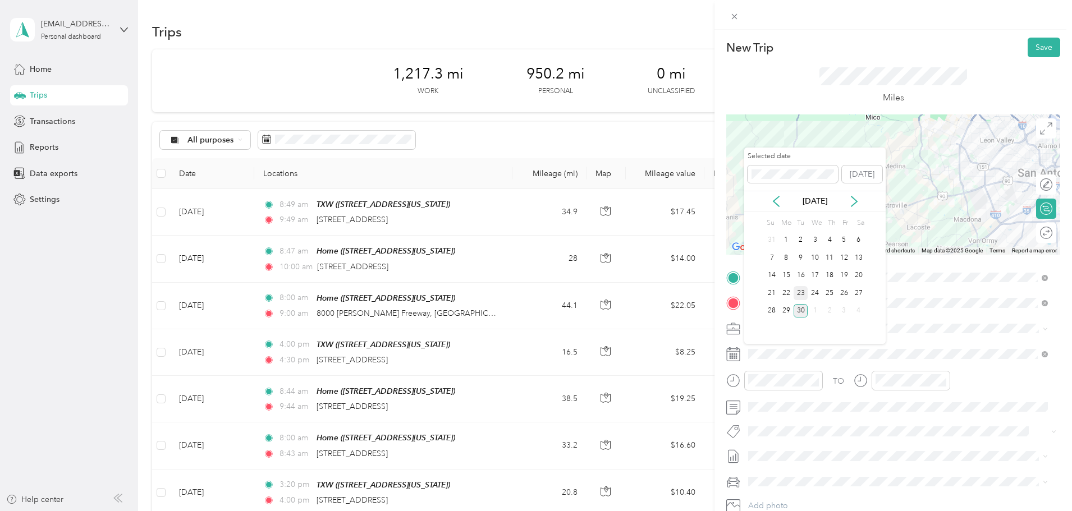
click at [805, 293] on div "23" at bounding box center [801, 293] width 15 height 14
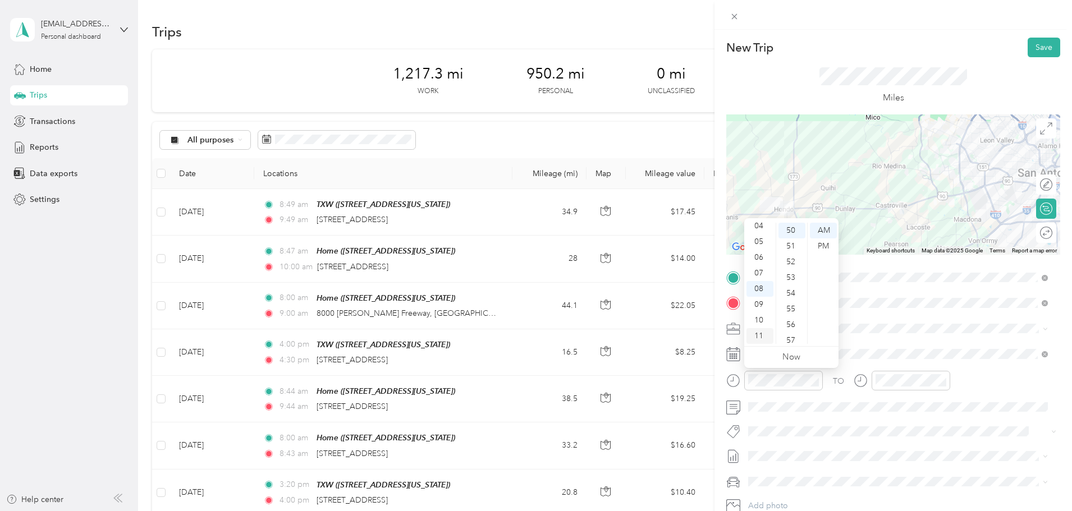
click at [762, 336] on div "11" at bounding box center [760, 336] width 27 height 16
click at [796, 255] on div "30" at bounding box center [792, 253] width 27 height 16
click at [824, 229] on div "AM" at bounding box center [823, 231] width 27 height 16
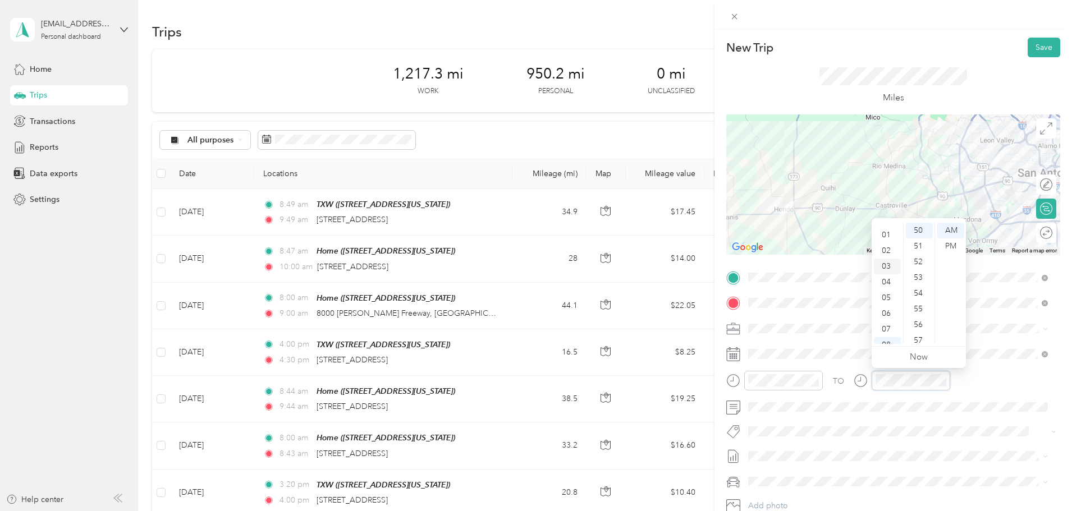
scroll to position [0, 0]
click at [889, 232] on div "12" at bounding box center [887, 231] width 27 height 16
click at [921, 298] on div "15" at bounding box center [919, 298] width 27 height 16
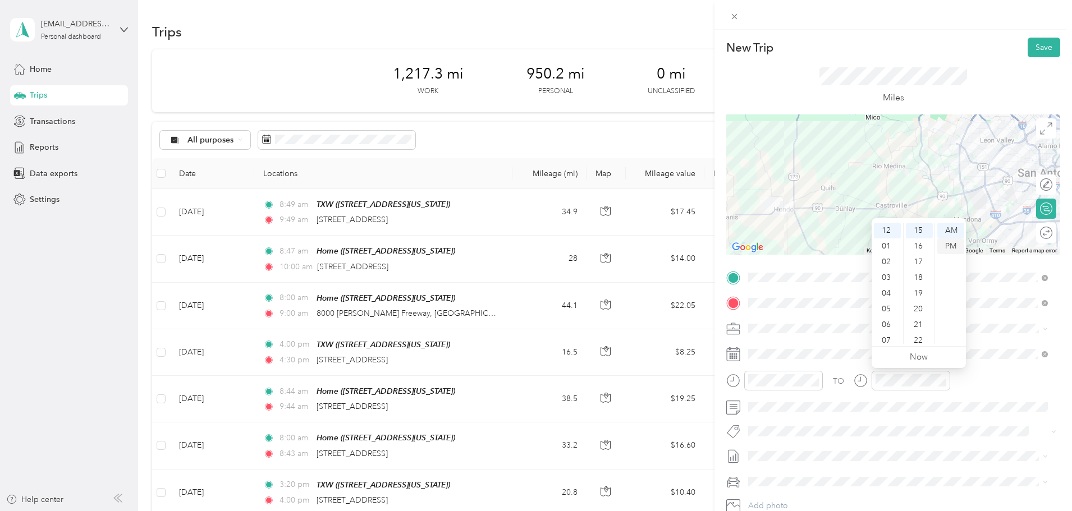
click at [948, 244] on div "PM" at bounding box center [951, 247] width 27 height 16
click at [1032, 52] on button "Save" at bounding box center [1044, 48] width 33 height 20
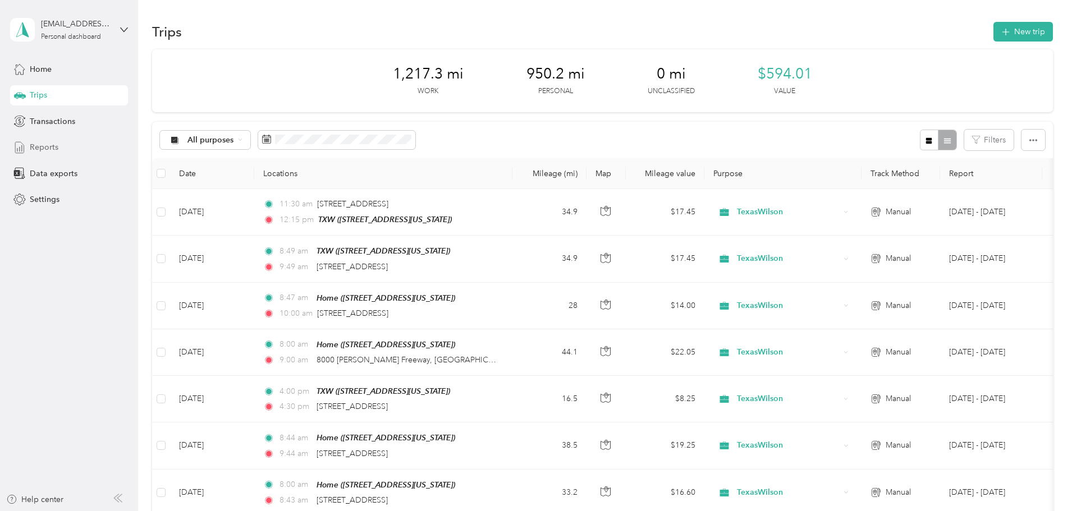
click at [45, 149] on span "Reports" at bounding box center [44, 147] width 29 height 12
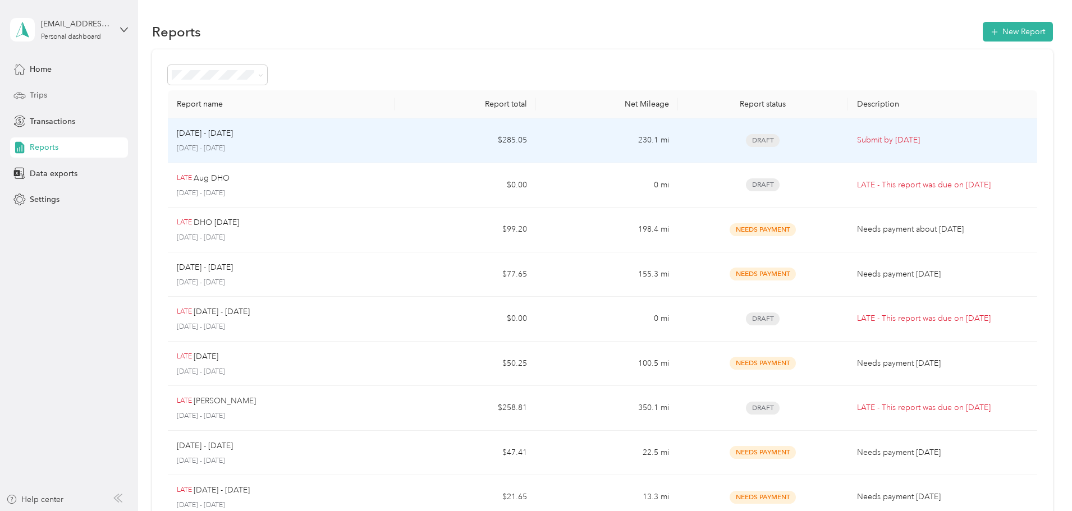
click at [914, 147] on td "Submit by Oct. 3, 2025" at bounding box center [942, 140] width 189 height 45
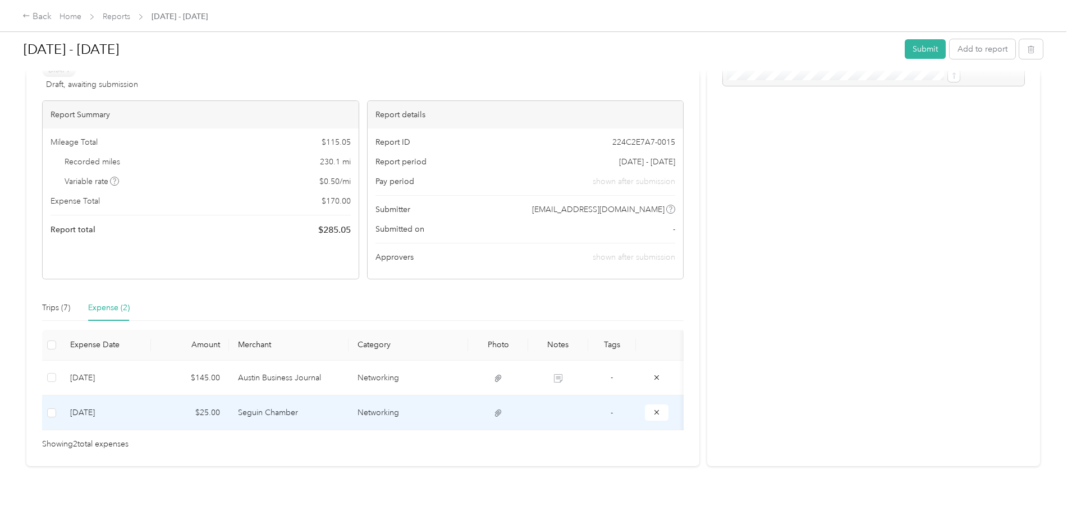
scroll to position [40, 0]
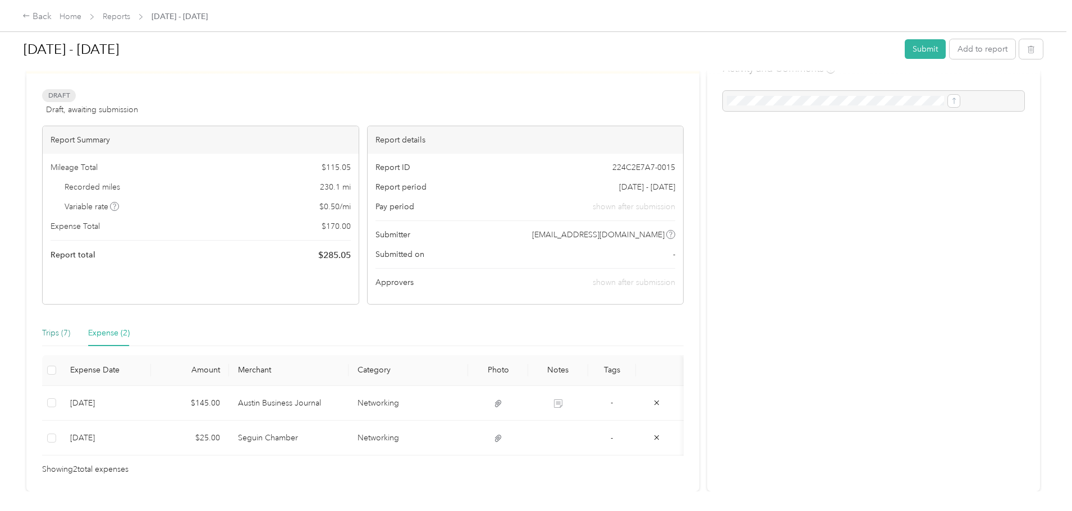
click at [70, 333] on div "Trips (7)" at bounding box center [56, 333] width 28 height 12
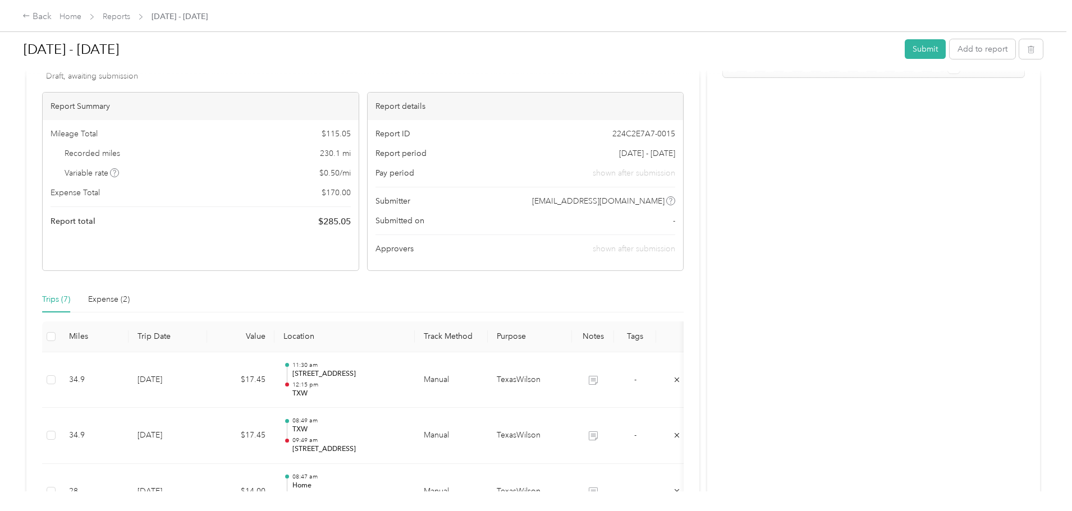
scroll to position [0, 0]
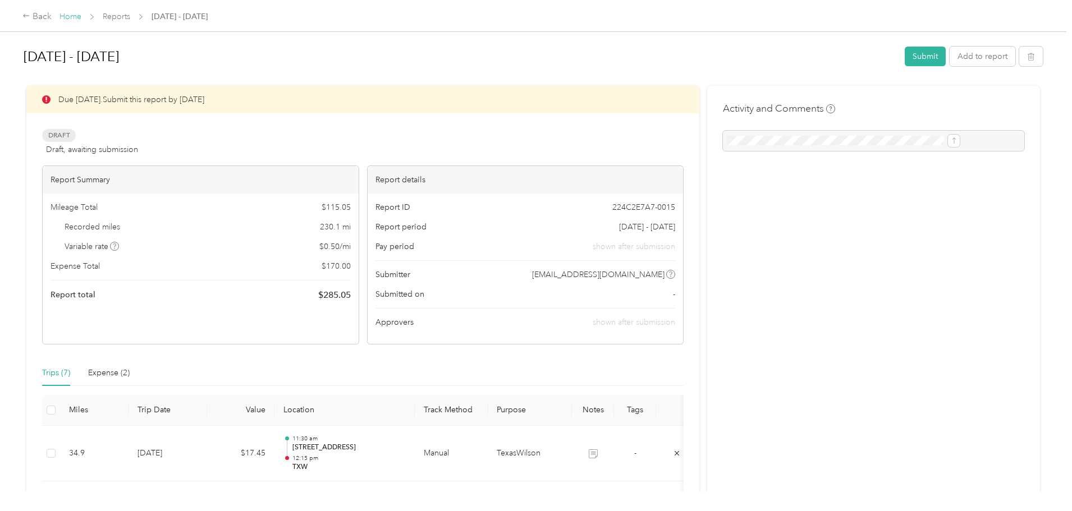
click at [81, 17] on link "Home" at bounding box center [71, 17] width 22 height 10
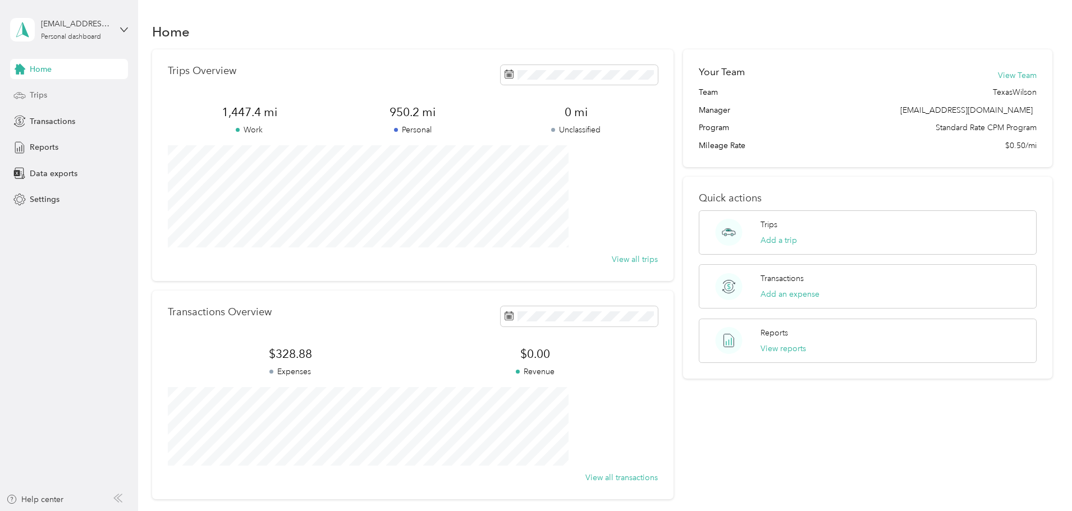
click at [42, 97] on span "Trips" at bounding box center [38, 95] width 17 height 12
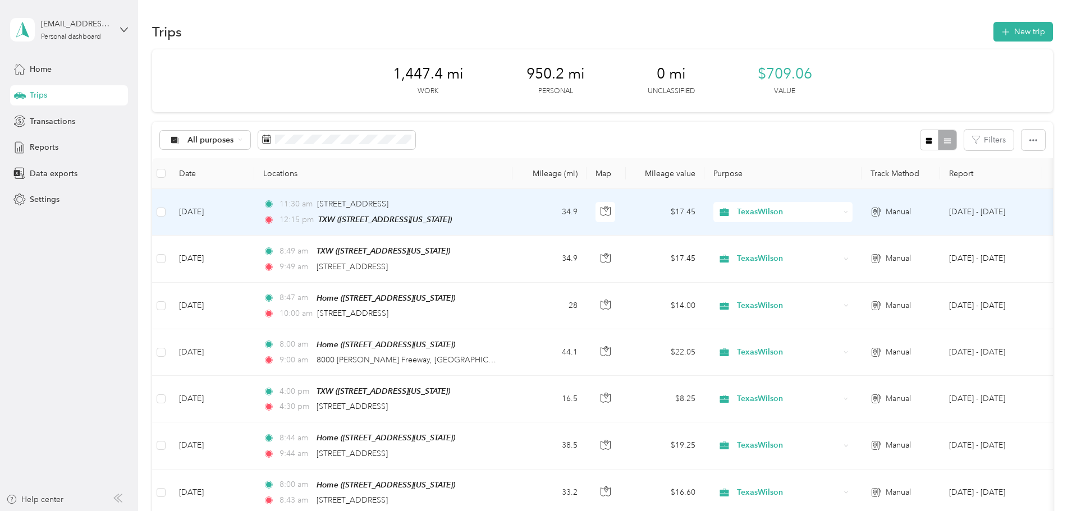
click at [937, 212] on td "Manual" at bounding box center [901, 212] width 79 height 47
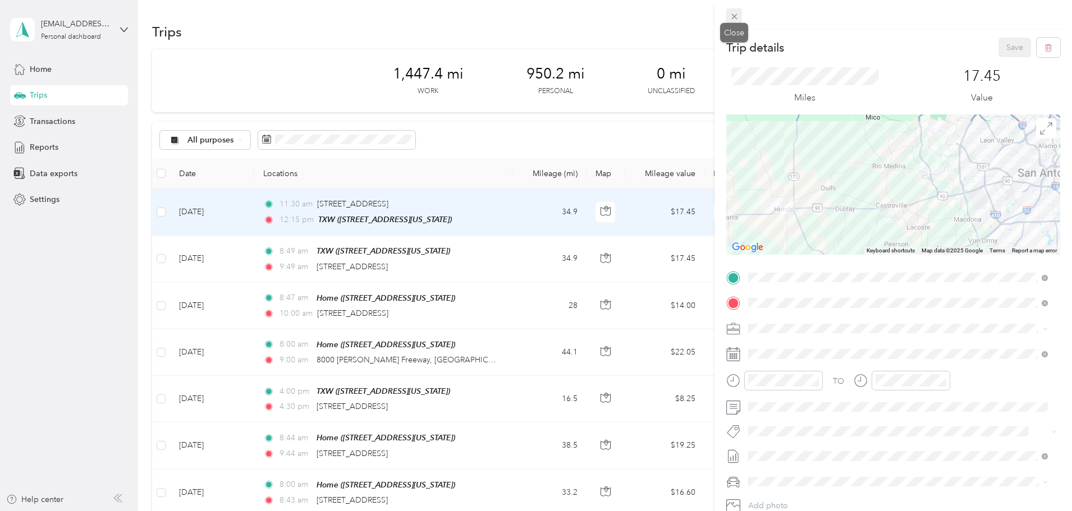
click at [732, 14] on icon at bounding box center [735, 17] width 6 height 6
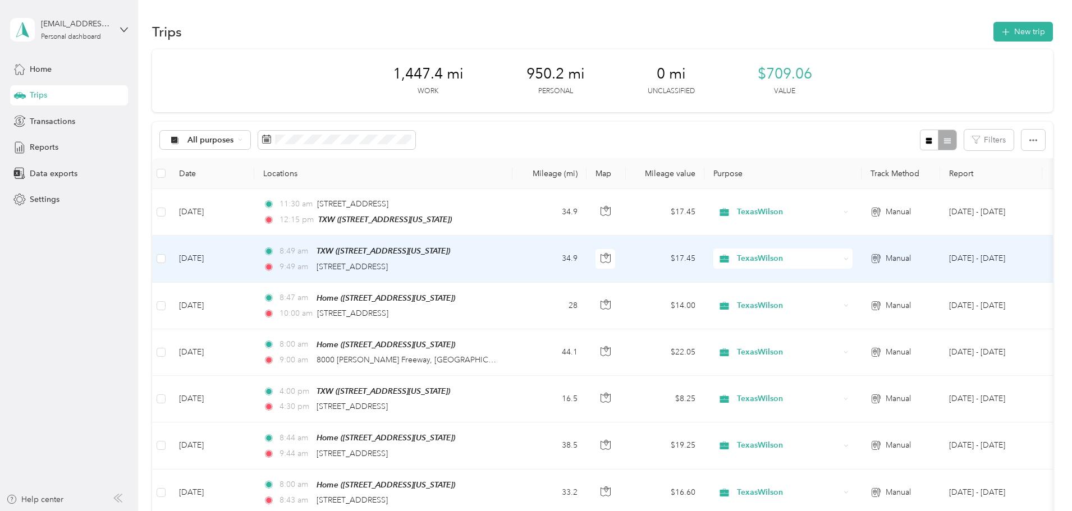
click at [705, 261] on td "$17.45" at bounding box center [665, 259] width 79 height 47
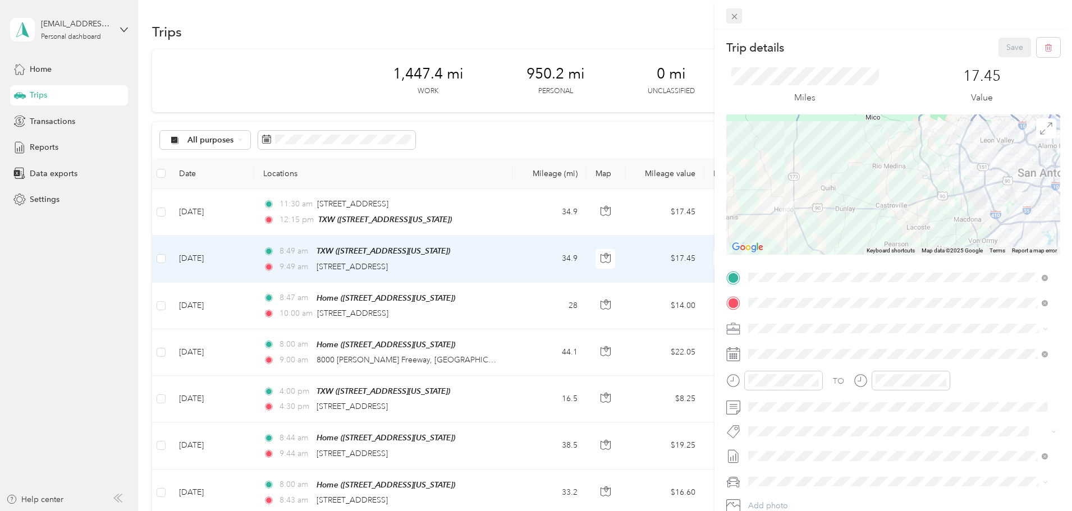
click at [733, 15] on icon at bounding box center [735, 17] width 6 height 6
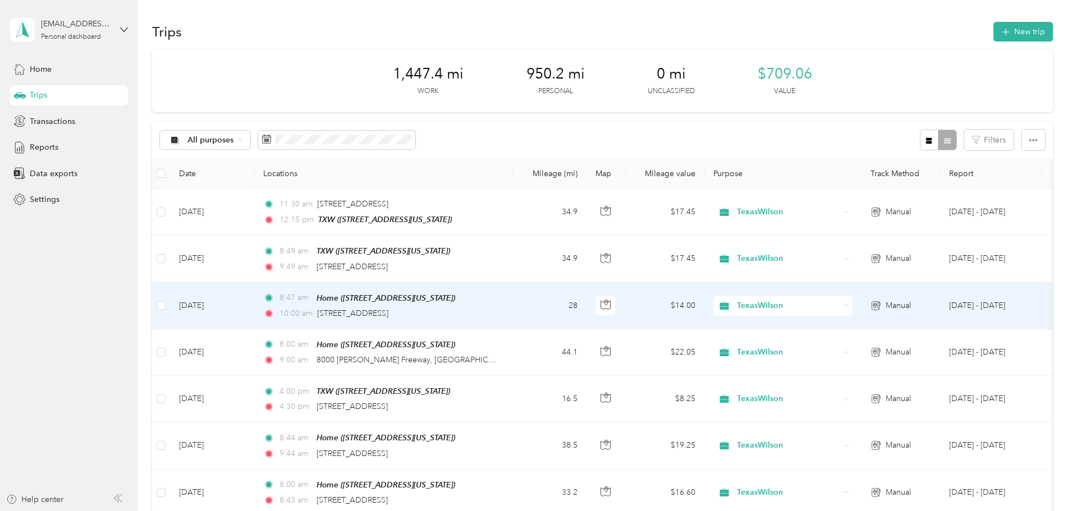
click at [705, 302] on td "$14.00" at bounding box center [665, 306] width 79 height 47
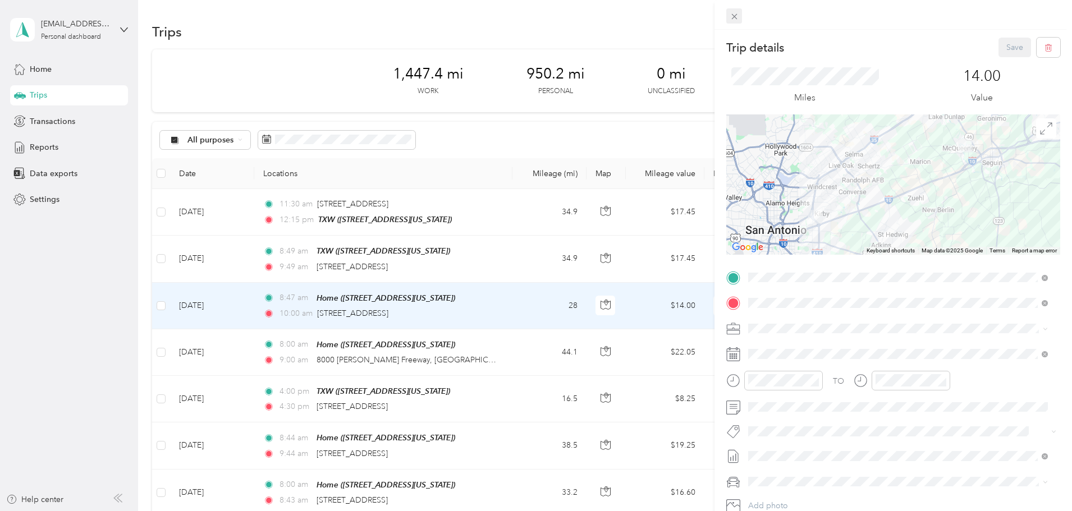
click at [737, 18] on icon at bounding box center [735, 17] width 10 height 10
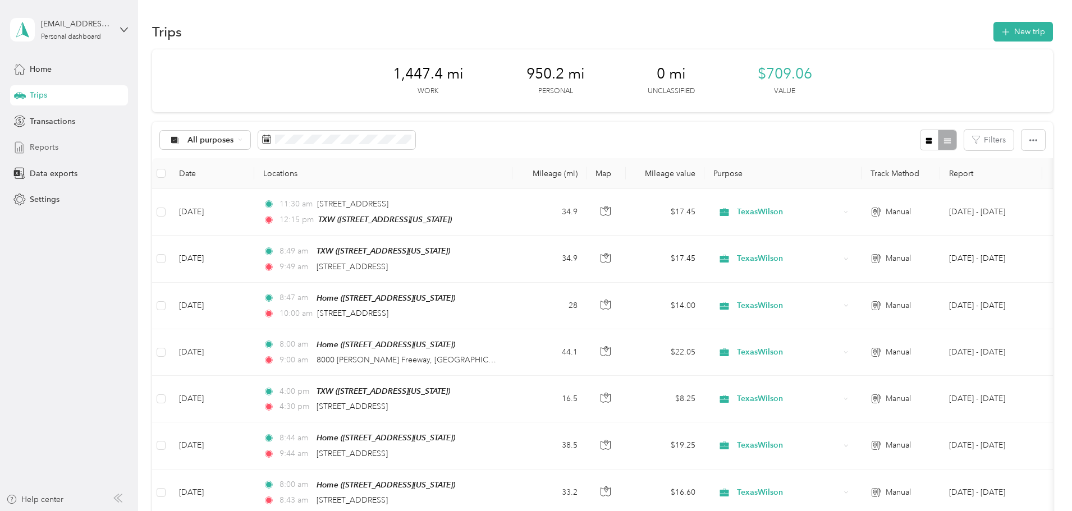
click at [43, 148] on span "Reports" at bounding box center [44, 147] width 29 height 12
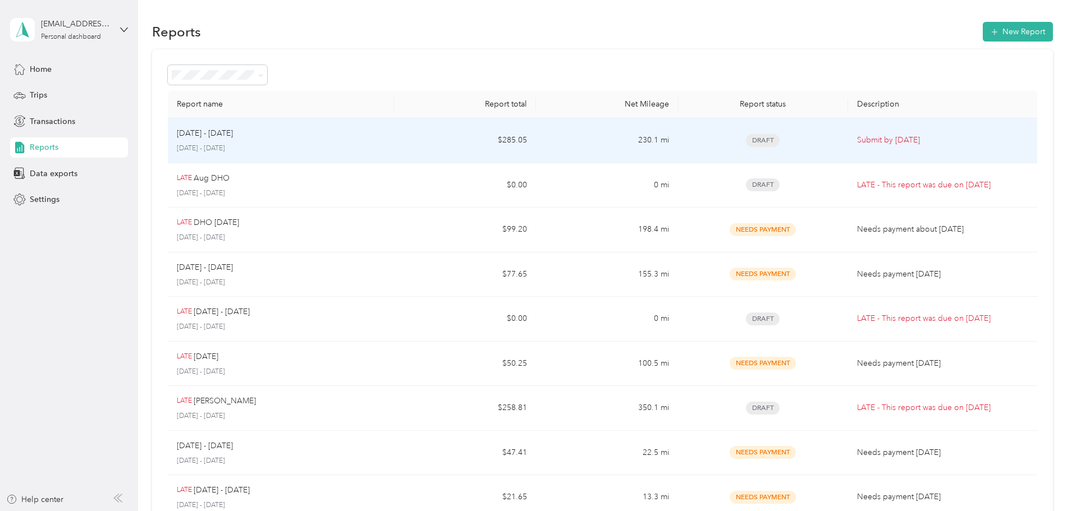
click at [576, 159] on td "230.1 mi" at bounding box center [606, 140] width 141 height 45
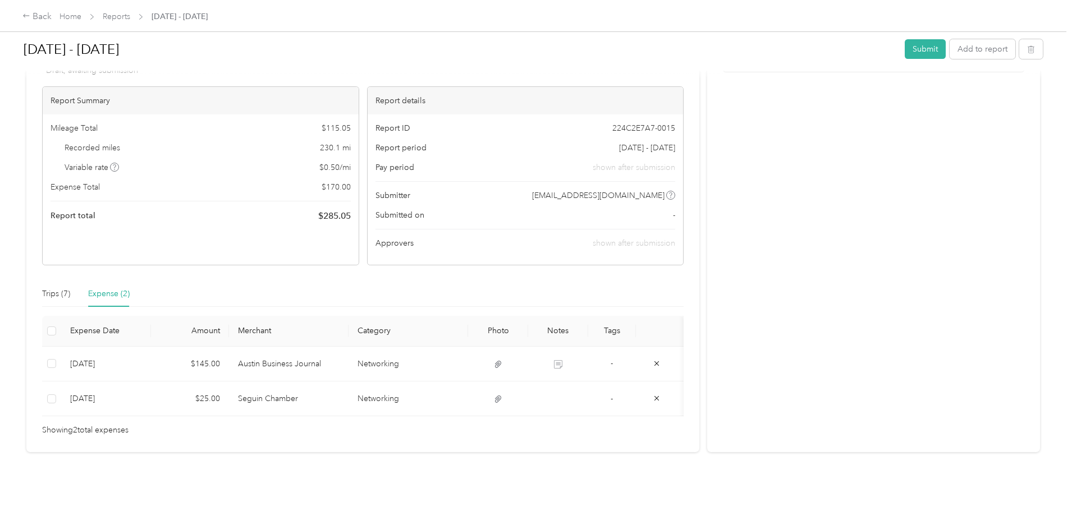
scroll to position [96, 0]
click at [70, 288] on div "Trips (7)" at bounding box center [56, 294] width 28 height 12
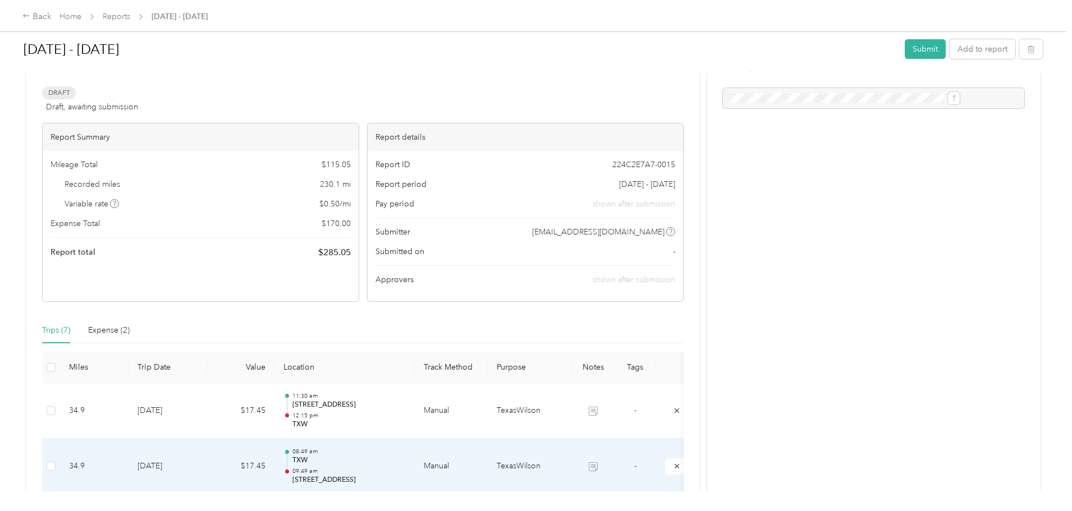
scroll to position [0, 0]
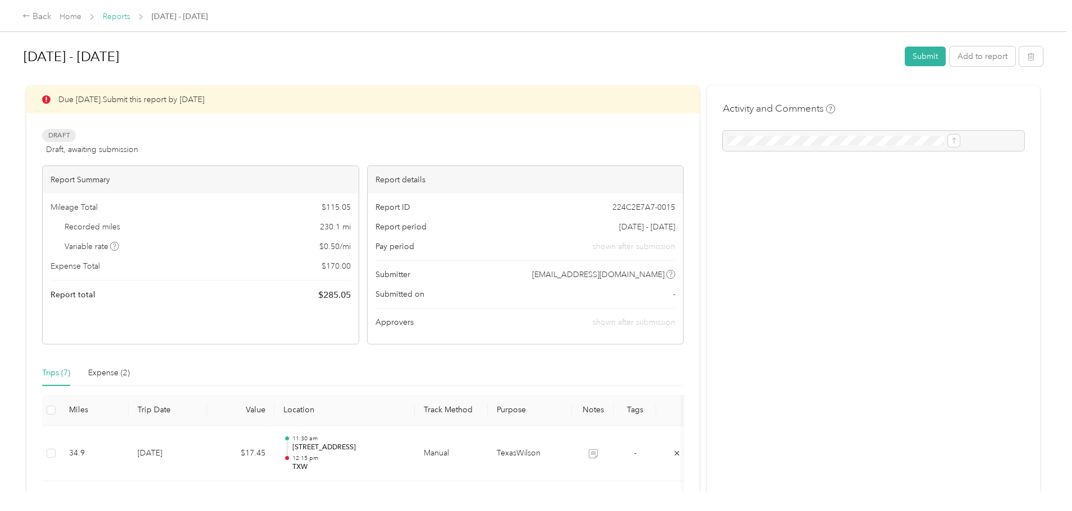
click at [130, 17] on link "Reports" at bounding box center [117, 17] width 28 height 10
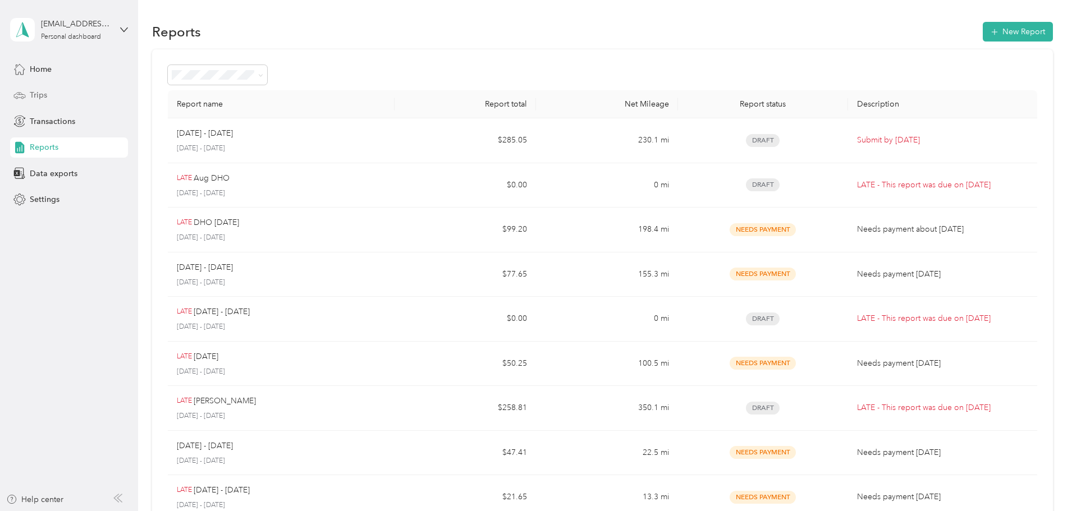
click at [47, 95] on div "Trips" at bounding box center [69, 95] width 118 height 20
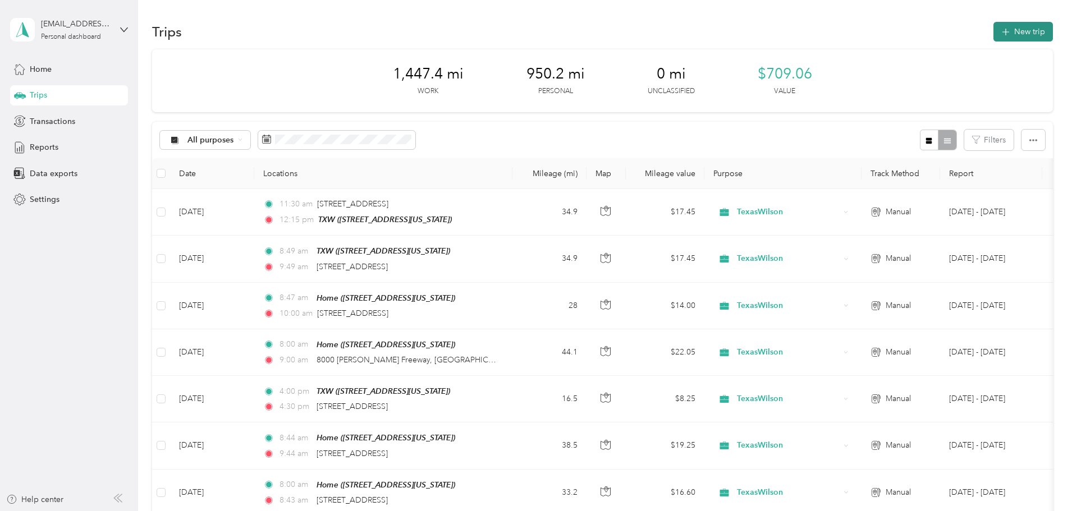
click at [994, 33] on button "New trip" at bounding box center [1024, 32] width 60 height 20
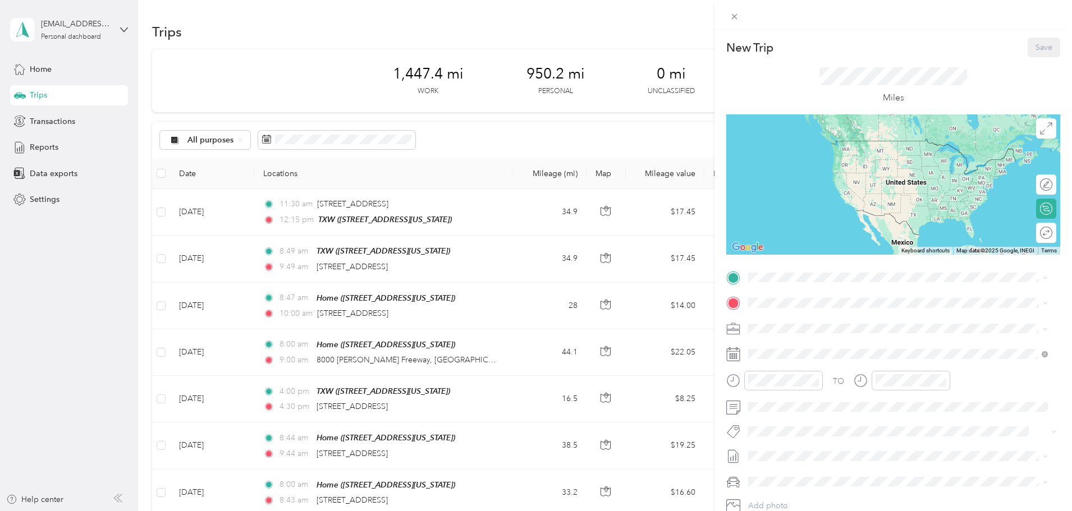
click at [800, 369] on span "6812 Fairgrounds Parkway, San Antonio, Texas, United States" at bounding box center [826, 368] width 112 height 10
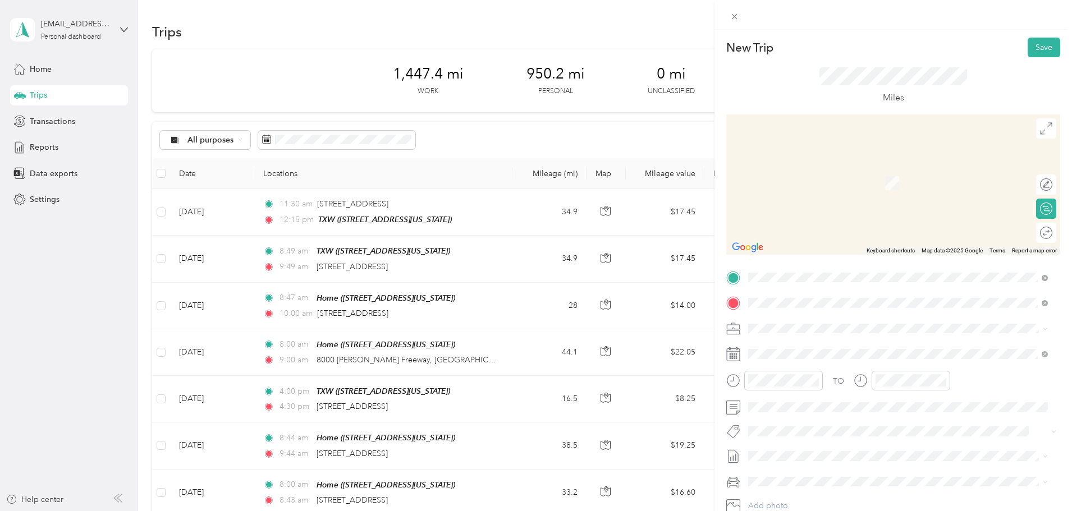
click at [843, 352] on div "200 East Grayson Street San Antonio, Texas 78215, United States" at bounding box center [898, 344] width 292 height 15
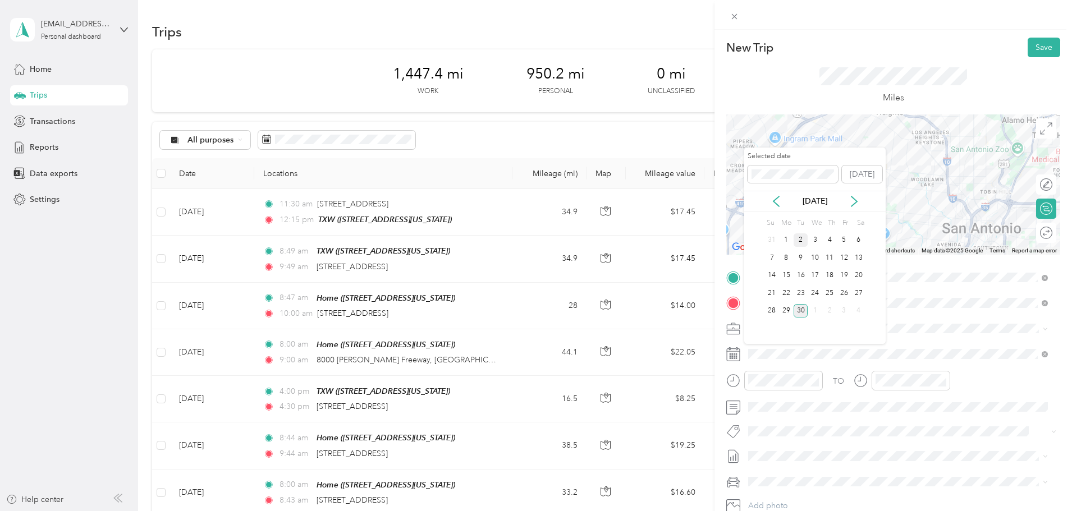
click at [803, 240] on div "2" at bounding box center [801, 241] width 15 height 14
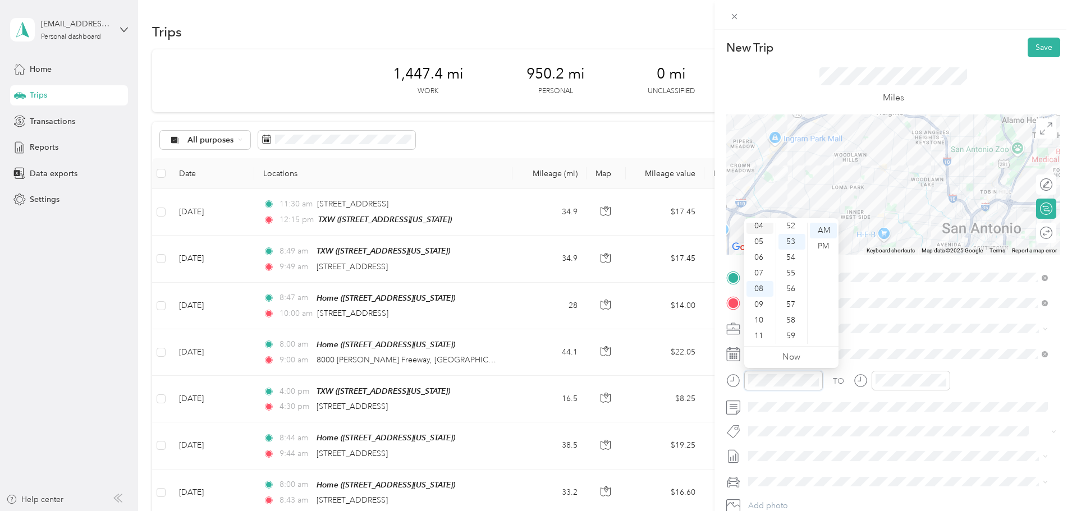
scroll to position [11, 0]
click at [758, 266] on div "03" at bounding box center [760, 267] width 27 height 16
click at [794, 329] on div "30" at bounding box center [792, 330] width 27 height 16
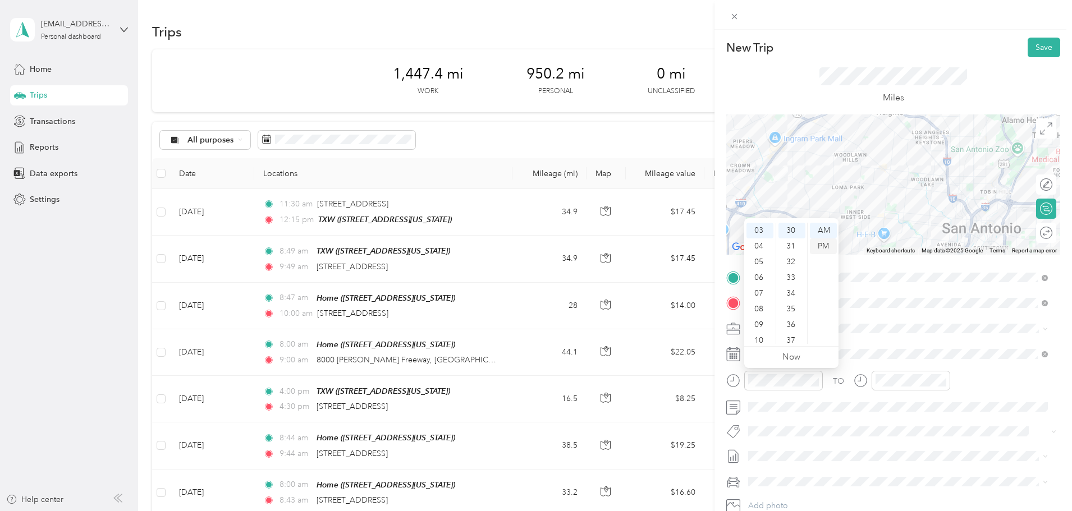
click at [824, 243] on div "PM" at bounding box center [823, 247] width 27 height 16
click at [890, 225] on div "04" at bounding box center [887, 226] width 27 height 16
click at [922, 232] on div "00" at bounding box center [919, 231] width 27 height 16
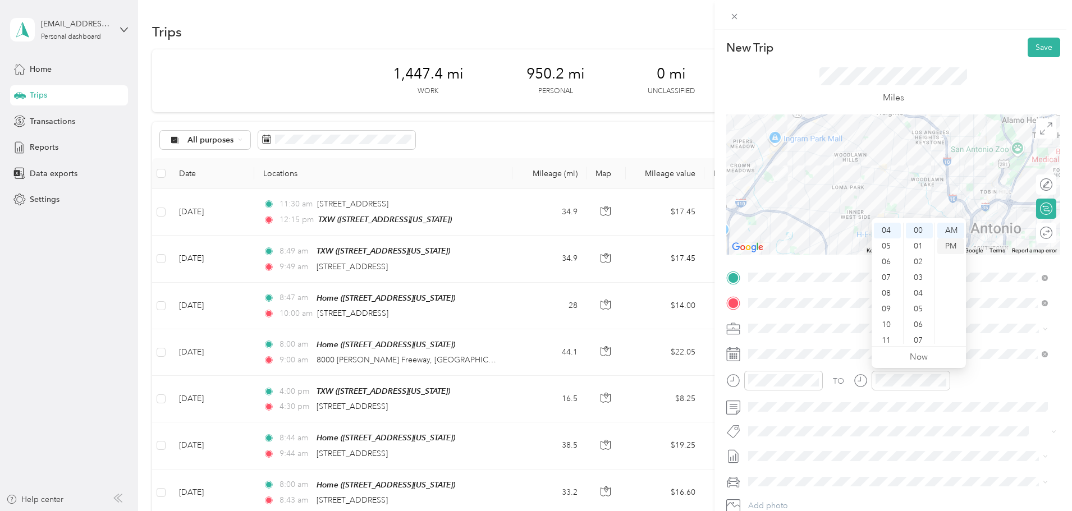
click at [955, 245] on div "PM" at bounding box center [951, 247] width 27 height 16
click at [783, 494] on span "Sep 1 - 30, 2025" at bounding box center [776, 494] width 56 height 12
click at [1041, 44] on button "Save" at bounding box center [1044, 48] width 33 height 20
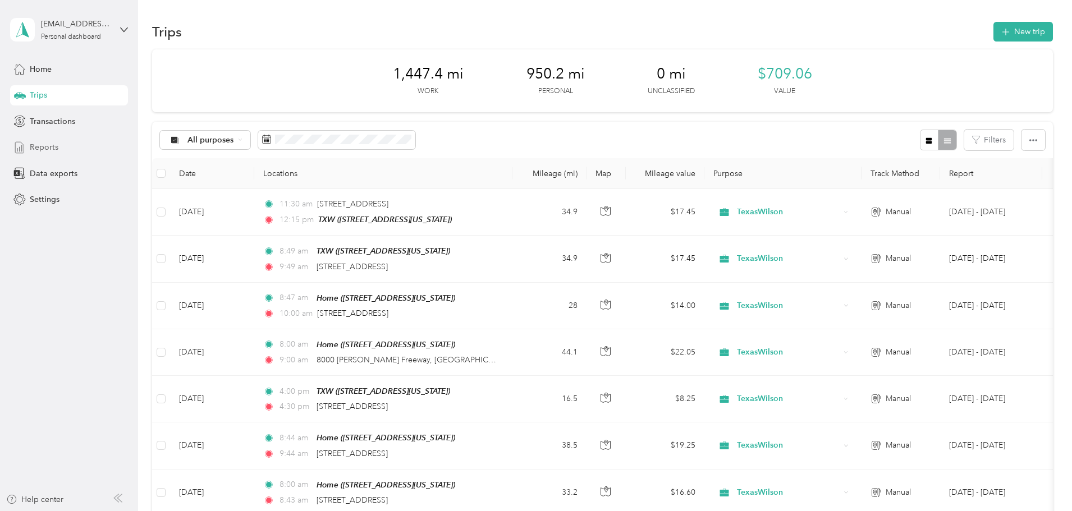
click at [46, 146] on span "Reports" at bounding box center [44, 147] width 29 height 12
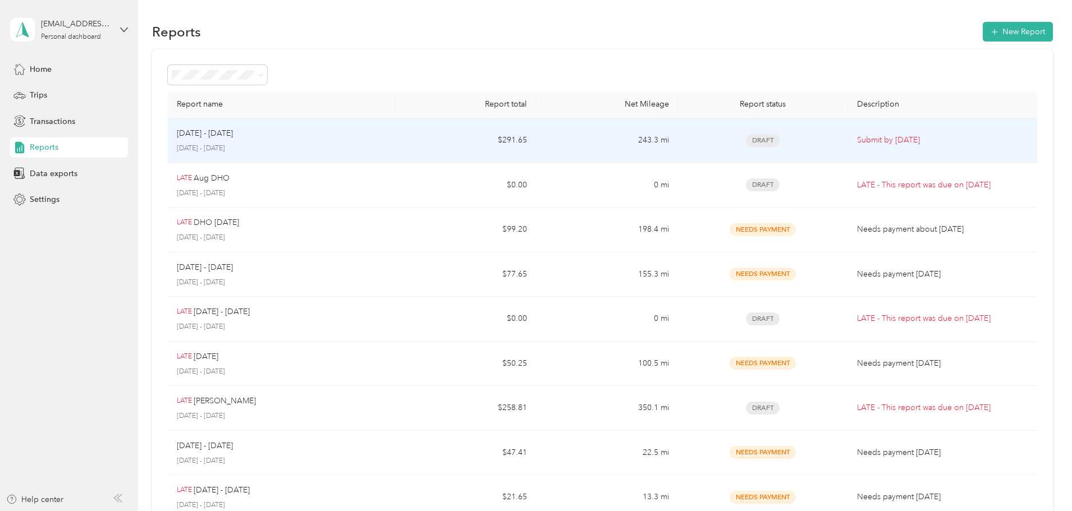
click at [386, 141] on div "Sep 1 - 30, 2025 September 1 - 30, 2025" at bounding box center [281, 140] width 209 height 26
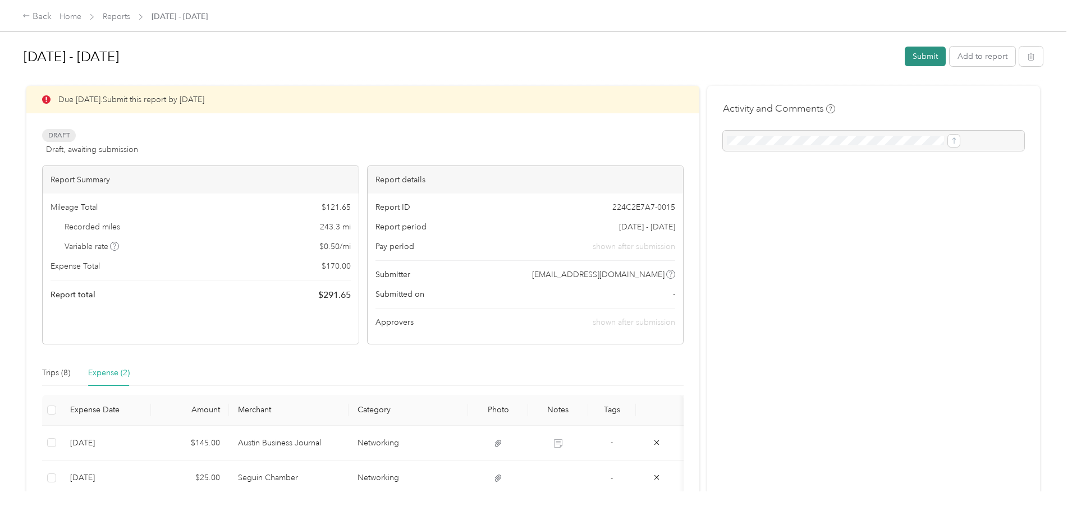
click at [905, 54] on button "Submit" at bounding box center [925, 57] width 41 height 20
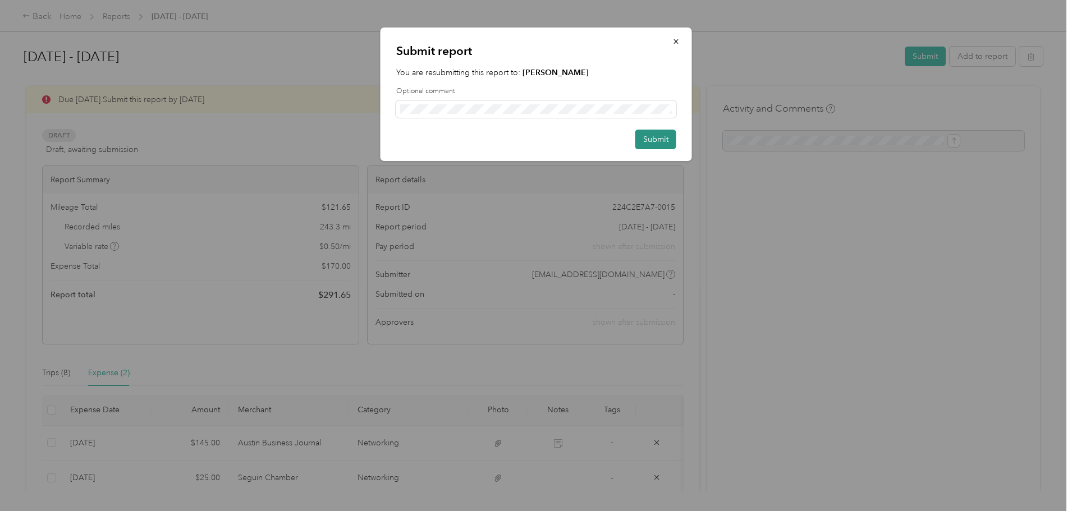
click at [663, 140] on button "Submit" at bounding box center [656, 140] width 41 height 20
